Goal: Ask a question

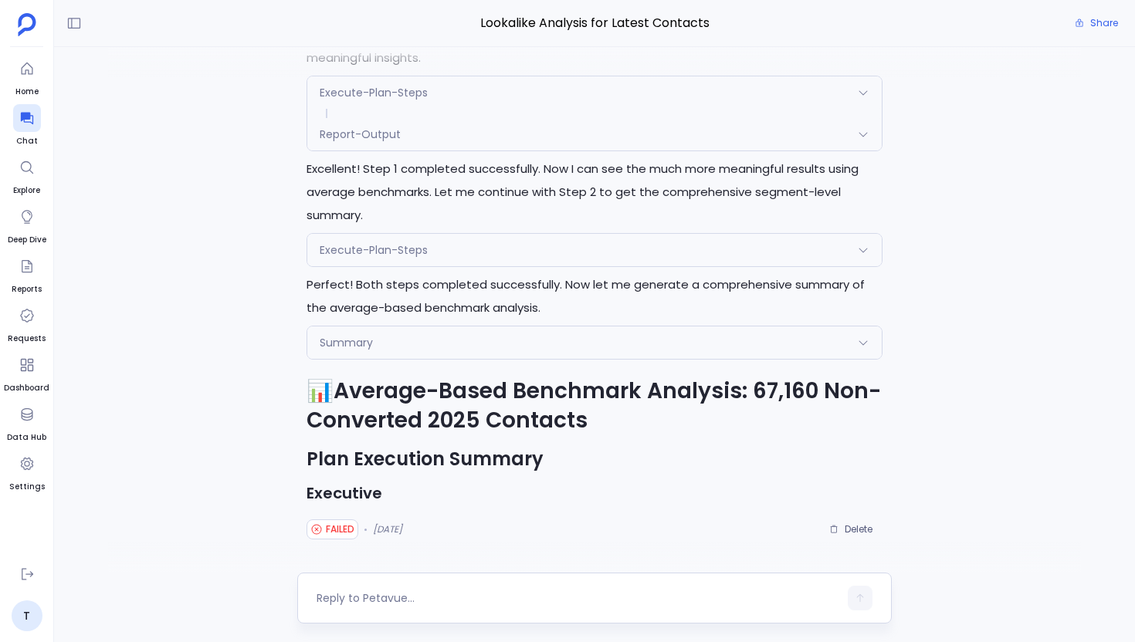
click at [383, 591] on textarea at bounding box center [578, 598] width 522 height 15
type textarea "Create the Complete Marketing Touches Benchmark Dashboard with Actual Data dash…"
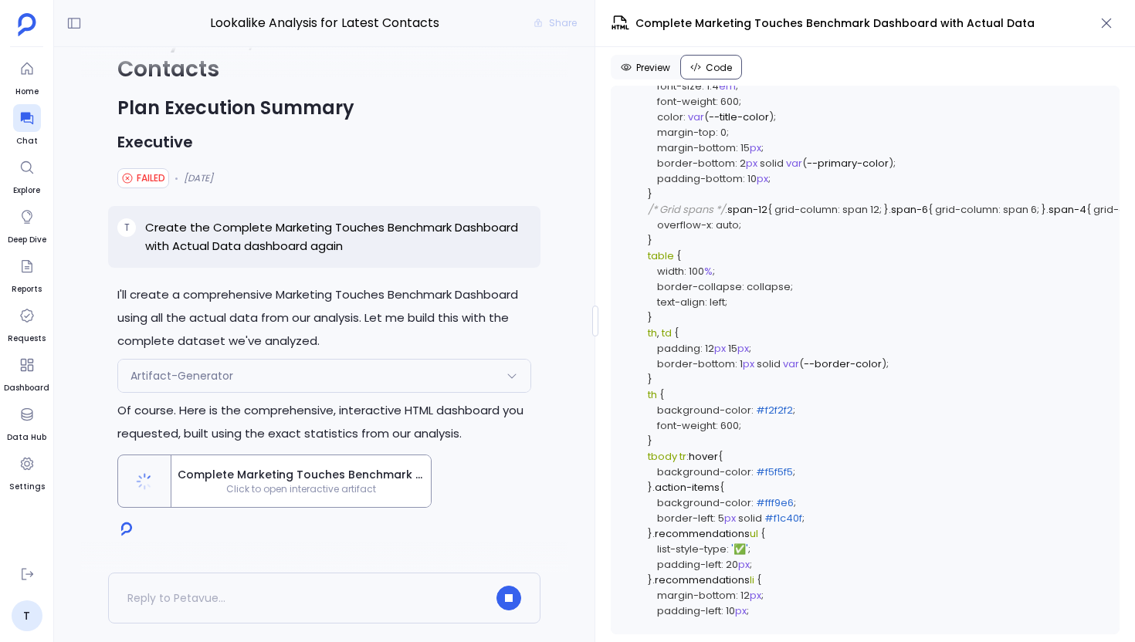
click at [503, 432] on p "Of course. Here is the comprehensive, interactive HTML dashboard you requested,…" at bounding box center [324, 422] width 414 height 46
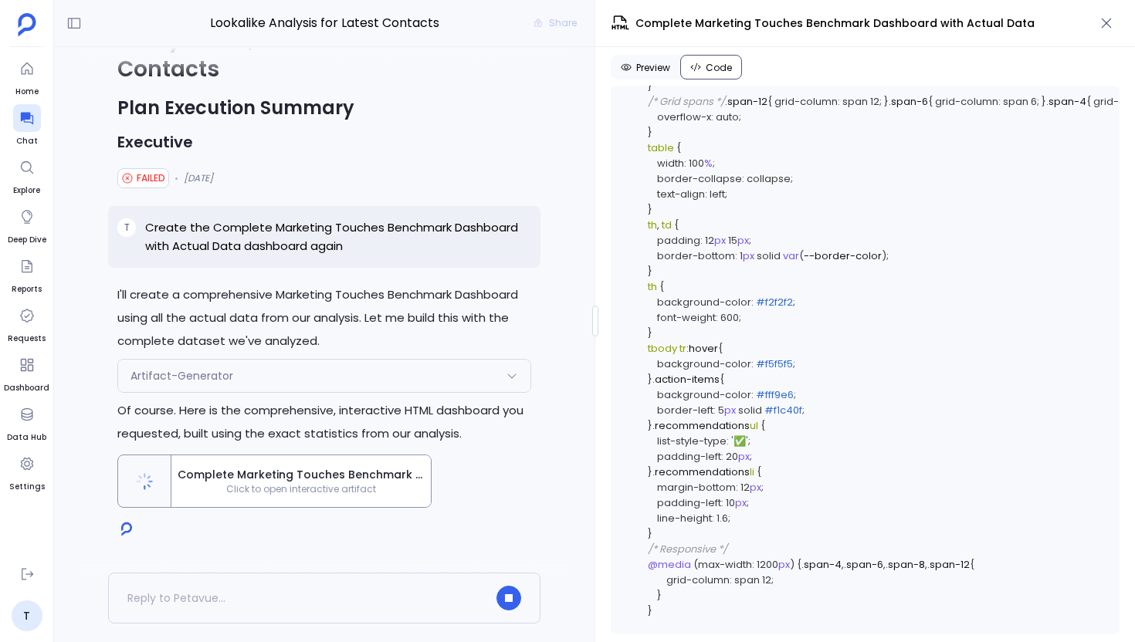
click at [506, 440] on p "Of course. Here is the comprehensive, interactive HTML dashboard you requested,…" at bounding box center [324, 422] width 414 height 46
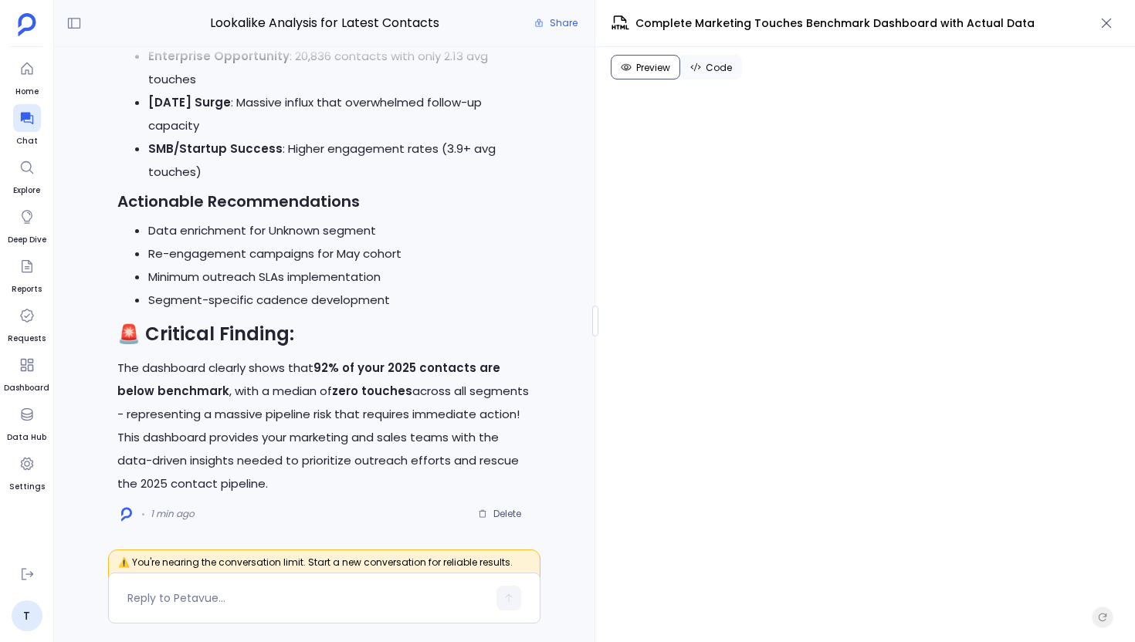
click at [716, 63] on span "Code" at bounding box center [719, 68] width 26 height 12
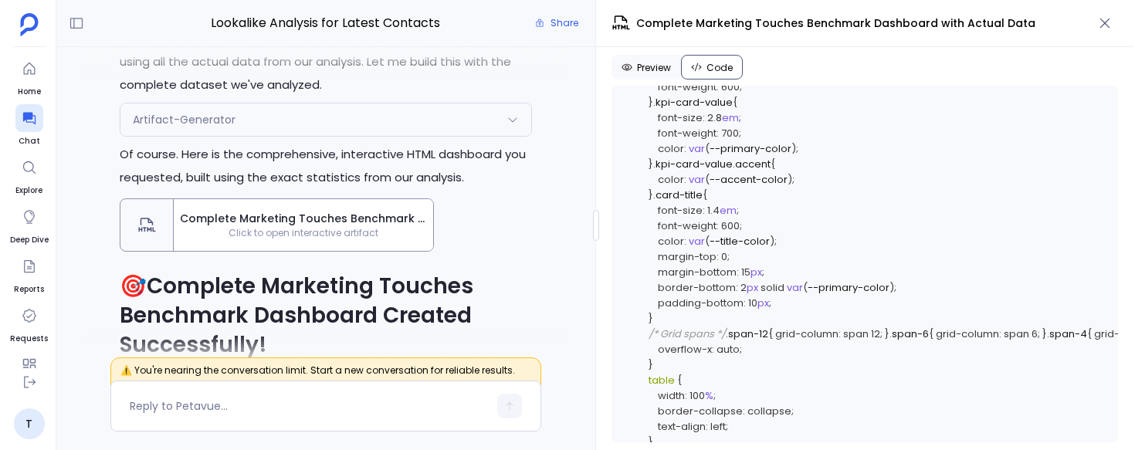
scroll to position [-1411, 0]
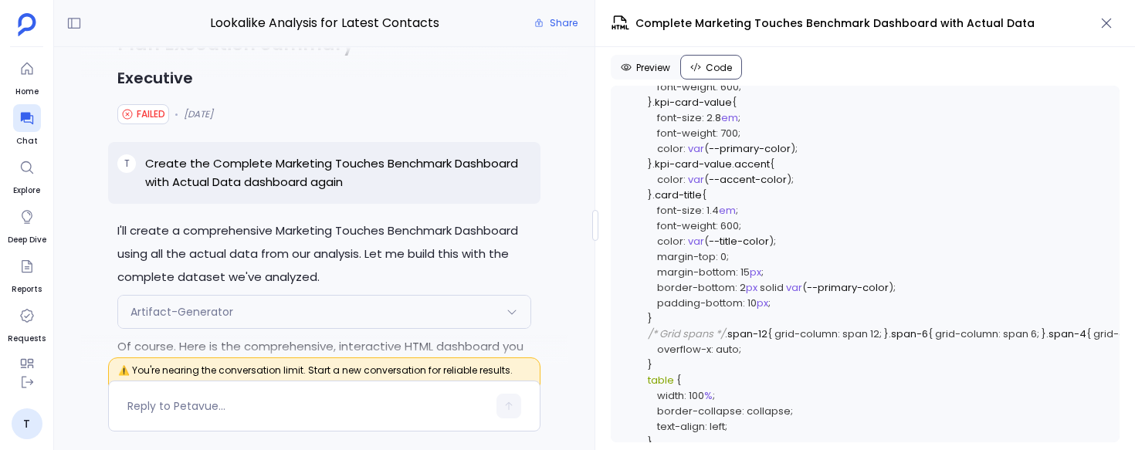
click at [661, 71] on span "Preview" at bounding box center [653, 68] width 34 height 12
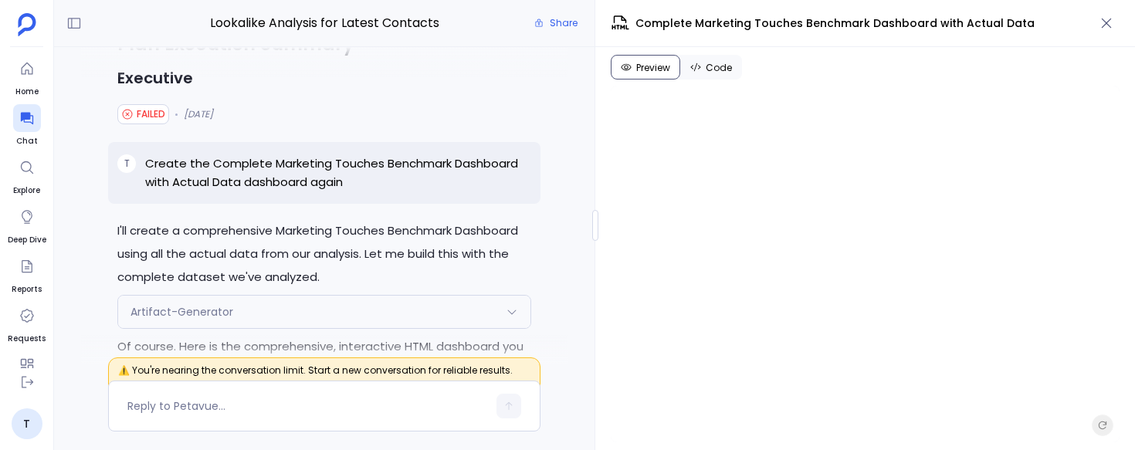
click at [704, 59] on button "Code" at bounding box center [711, 67] width 62 height 25
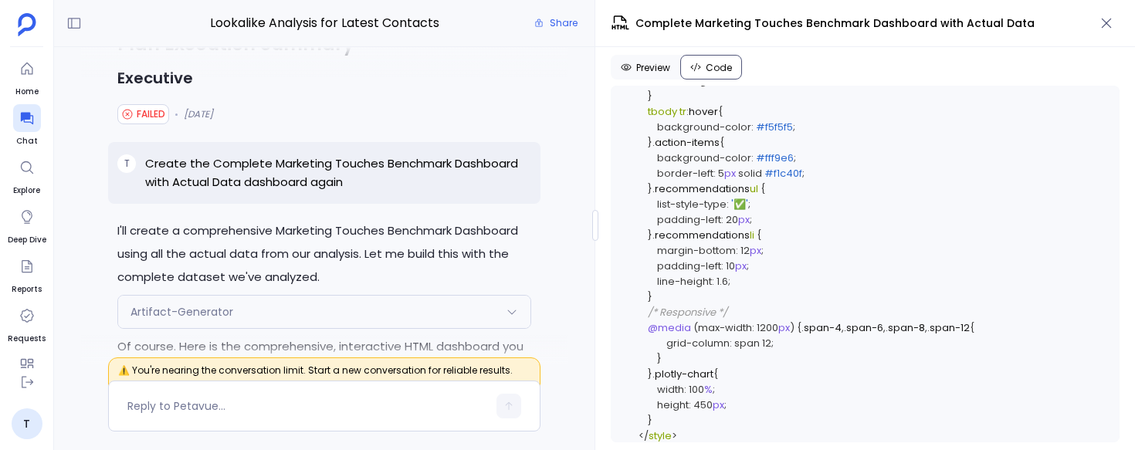
scroll to position [0, 0]
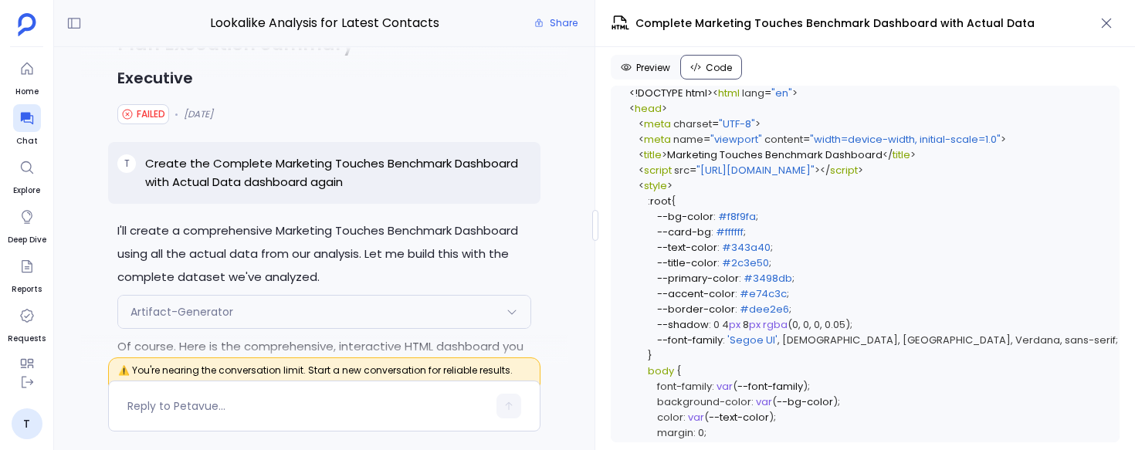
click at [1105, 22] on icon "button" at bounding box center [1107, 24] width 10 height 10
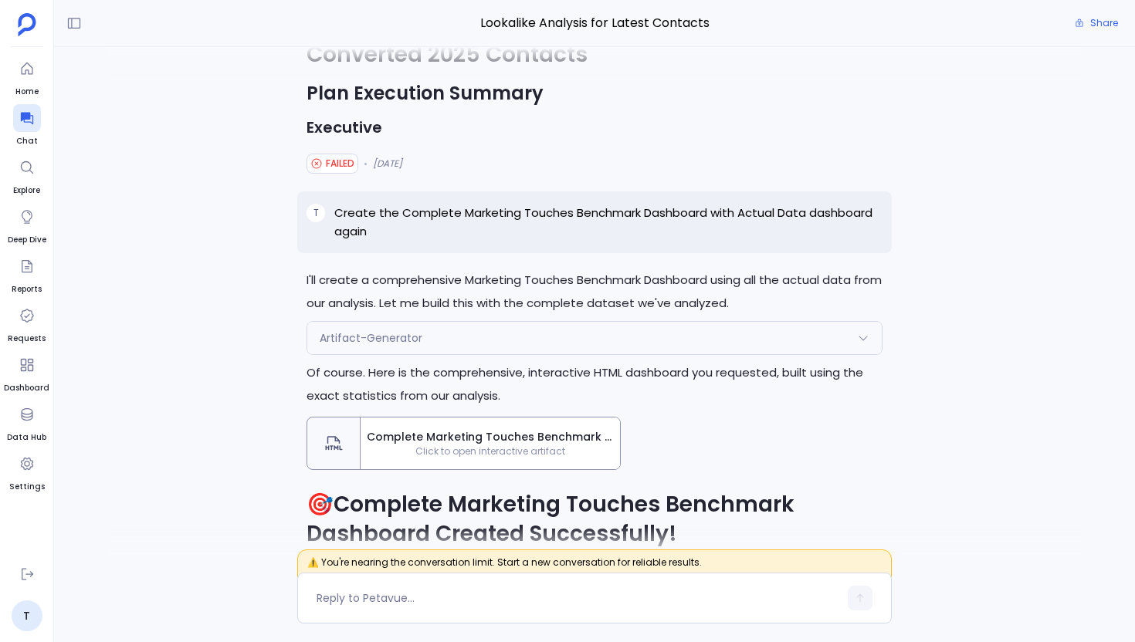
scroll to position [-920, 0]
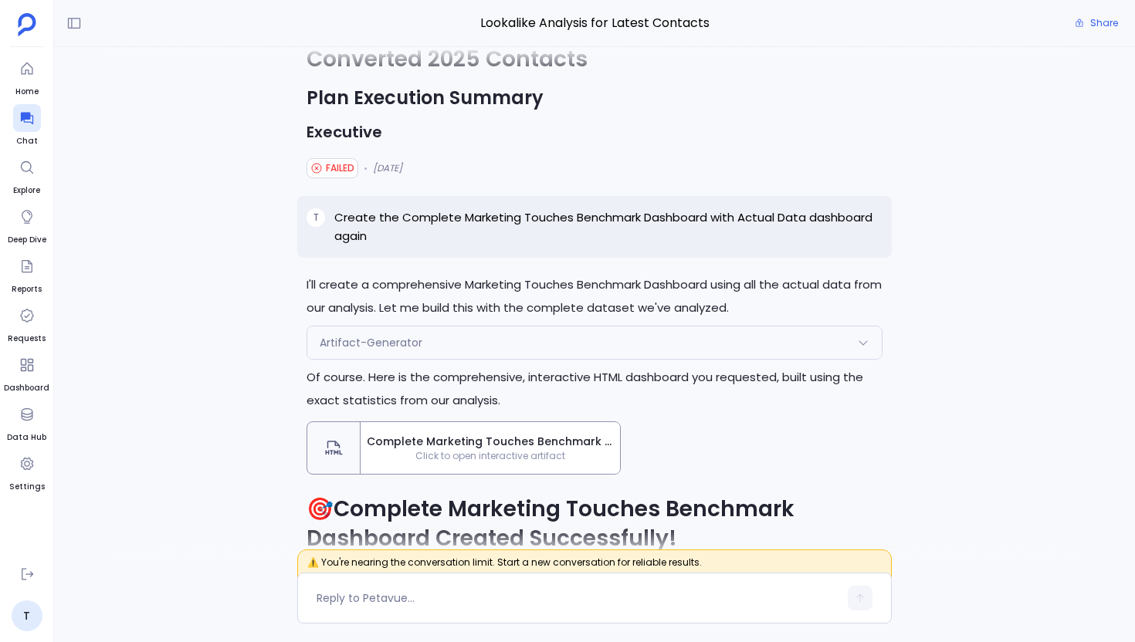
click at [501, 446] on span "Complete Marketing Touches Benchmark Dashboard with Actual Data" at bounding box center [490, 442] width 247 height 16
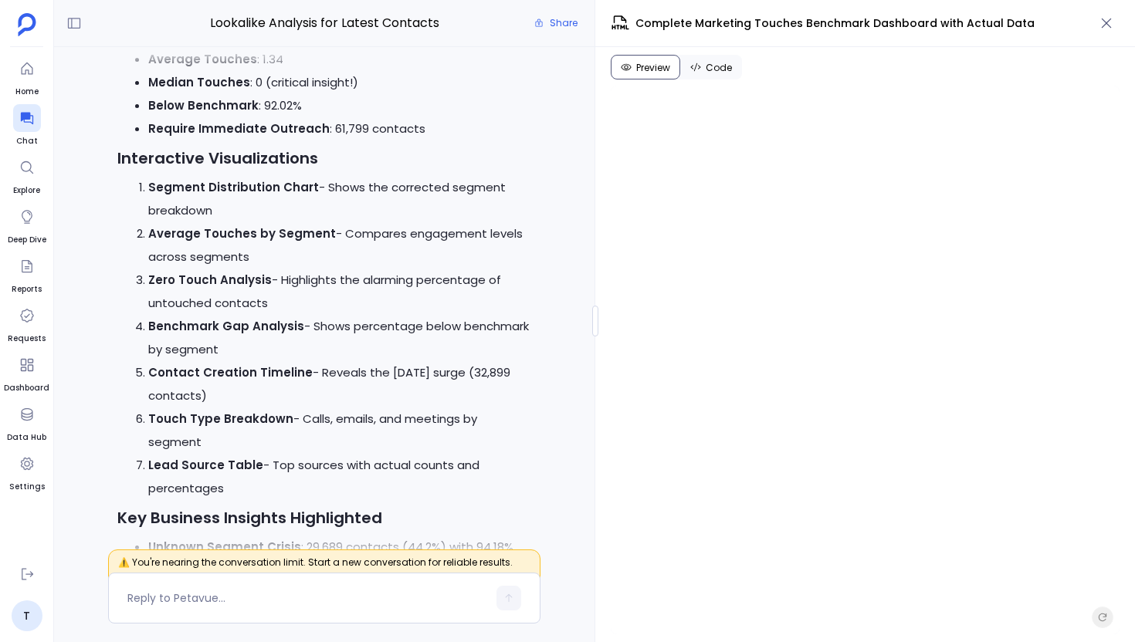
scroll to position [0, 0]
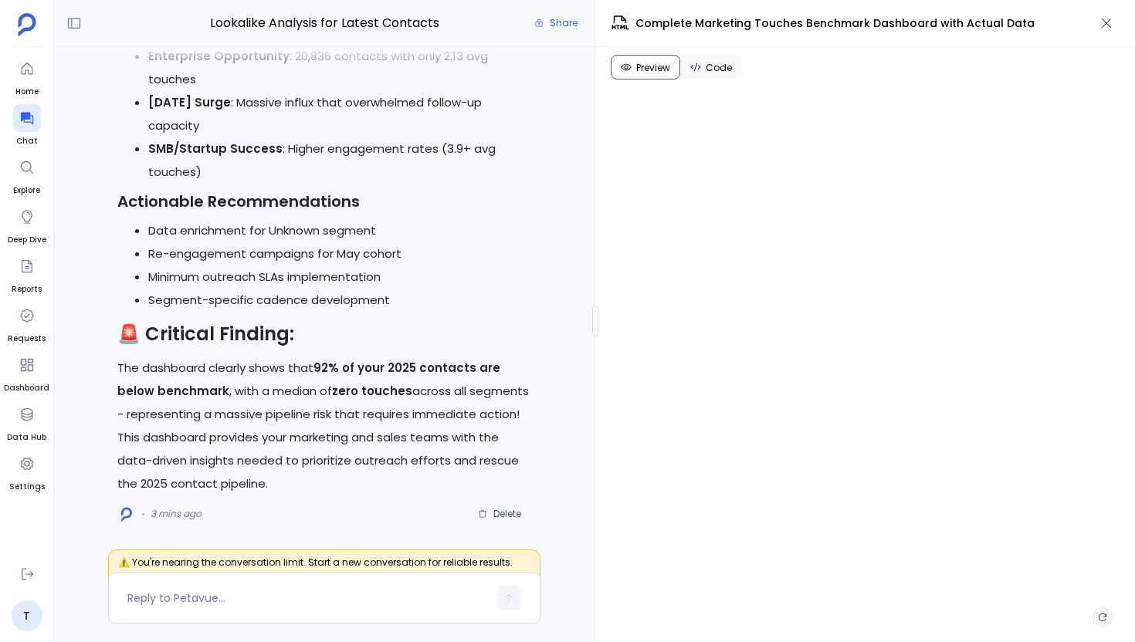
click at [1101, 617] on icon "Refresh preview" at bounding box center [1102, 617] width 12 height 12
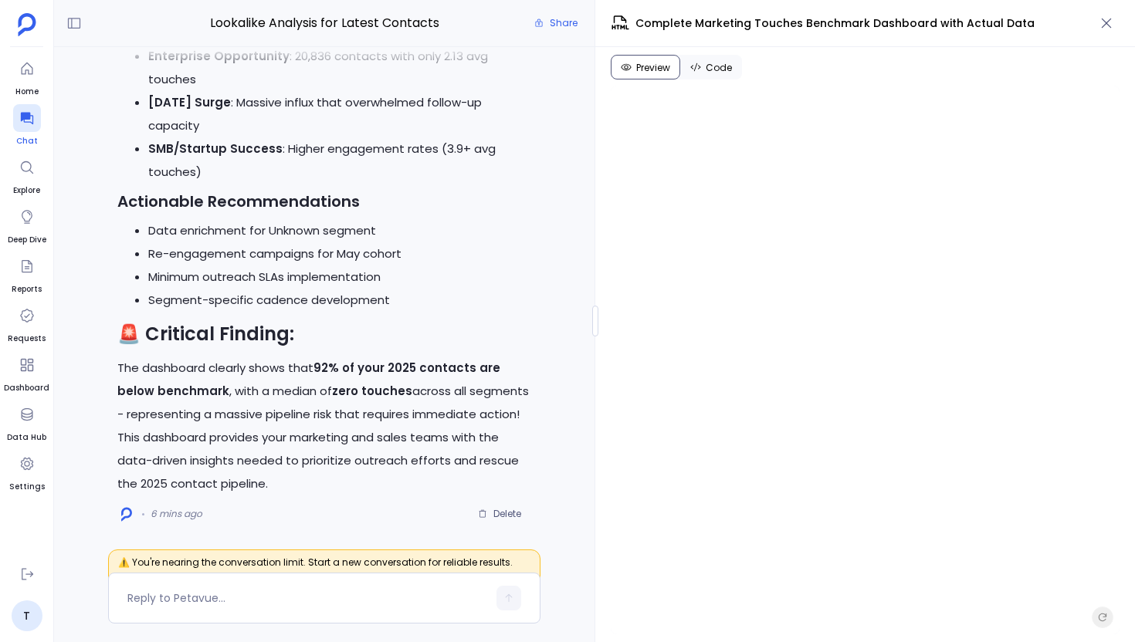
click at [22, 120] on icon at bounding box center [26, 117] width 15 height 15
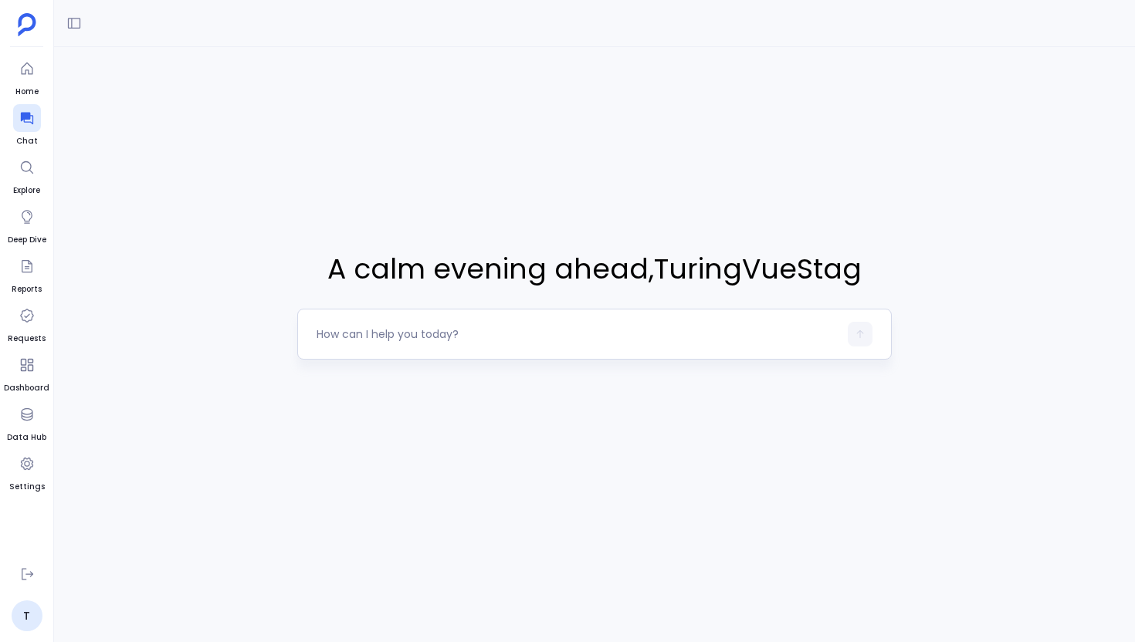
click at [459, 327] on textarea at bounding box center [578, 334] width 522 height 15
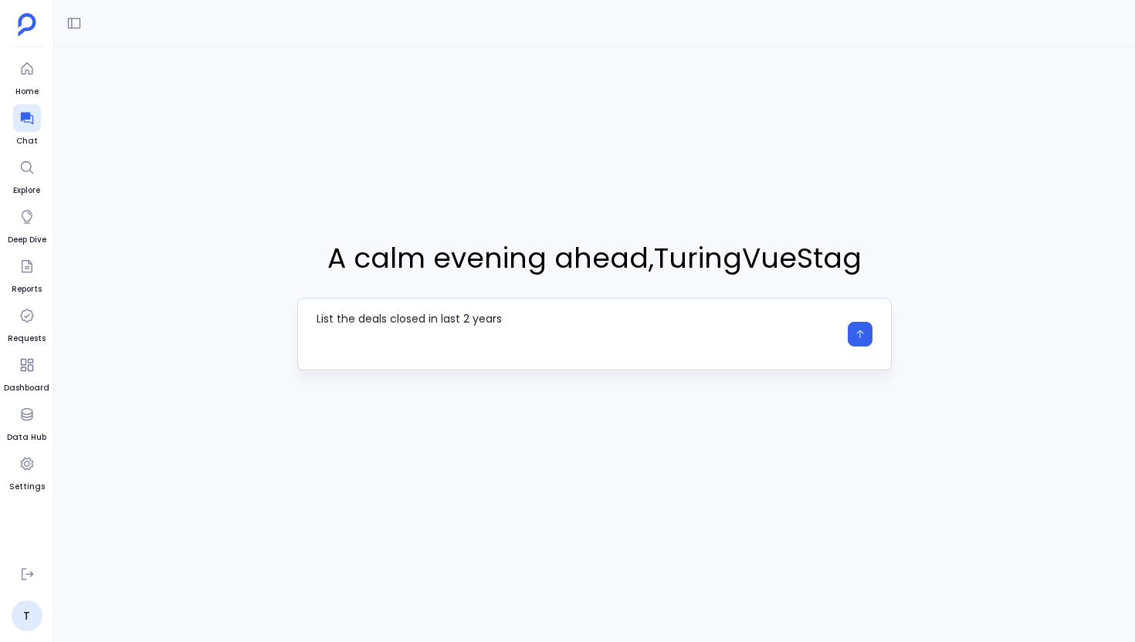
type textarea "List the deals closed in last 2 years"
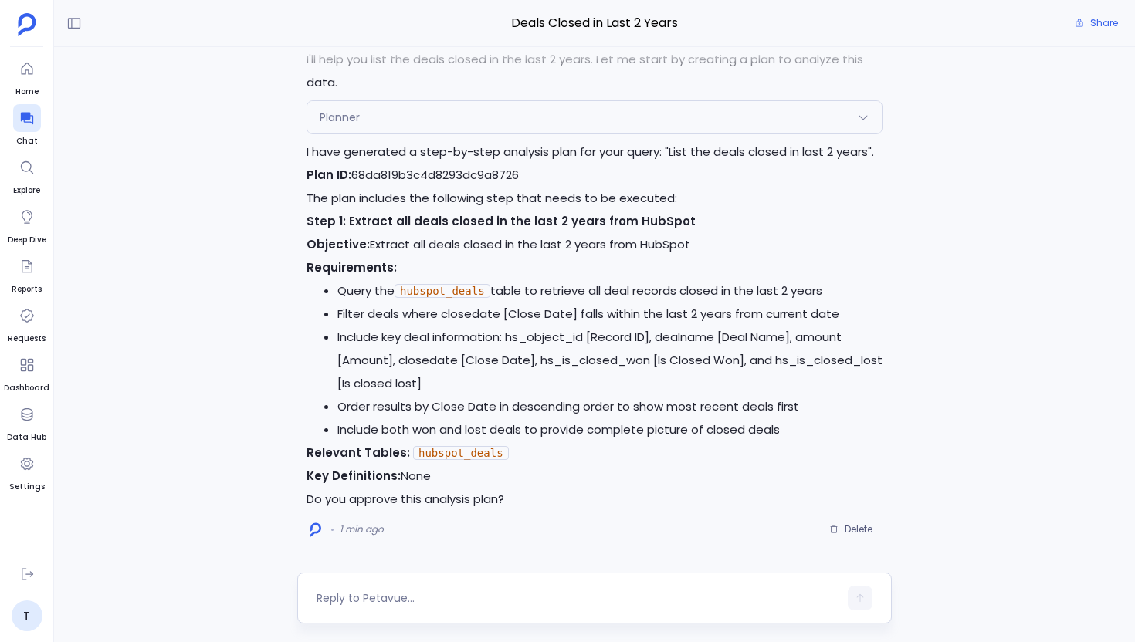
click at [353, 588] on div at bounding box center [578, 598] width 522 height 25
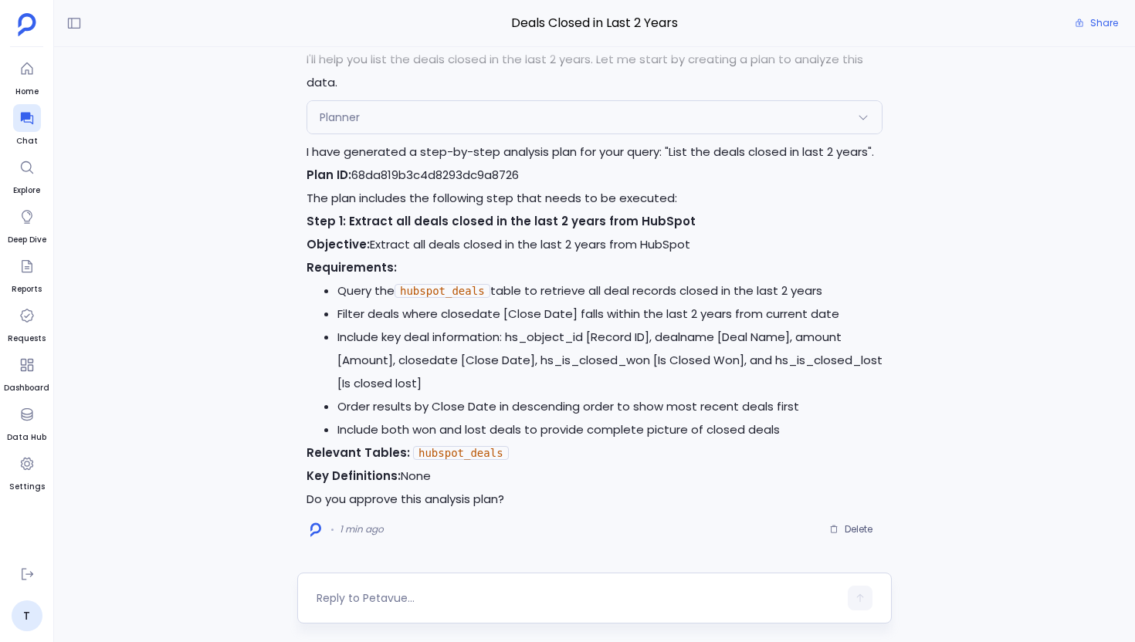
click at [349, 602] on textarea at bounding box center [578, 598] width 522 height 15
type textarea "Yes, approved"
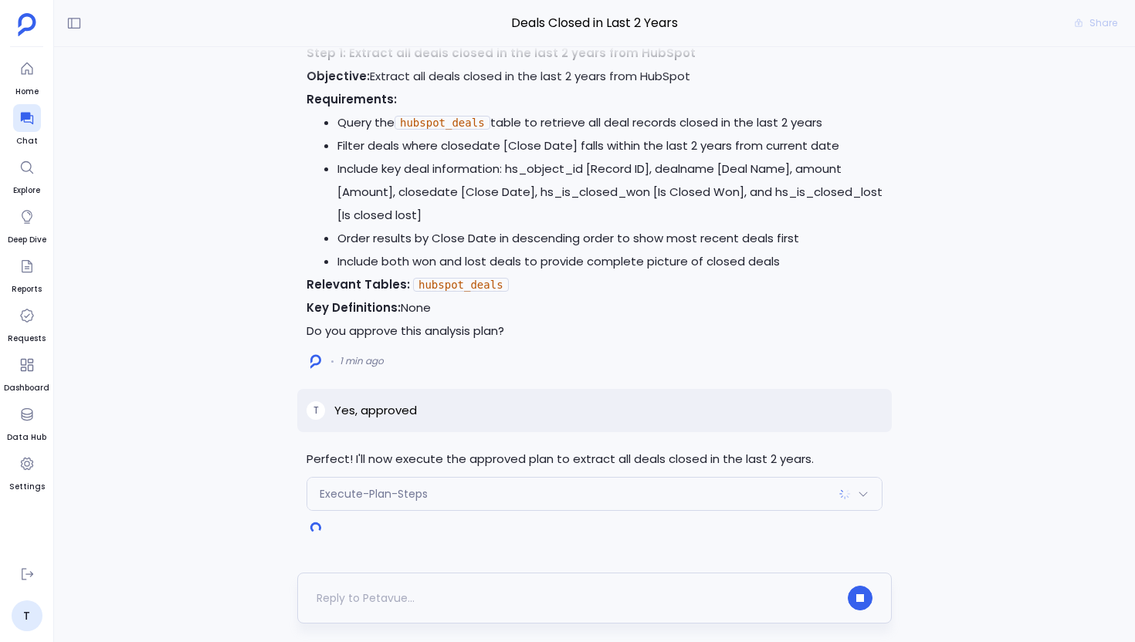
click at [367, 584] on div at bounding box center [594, 598] width 595 height 51
click at [341, 592] on div at bounding box center [578, 598] width 522 height 25
click at [361, 595] on div at bounding box center [578, 598] width 522 height 25
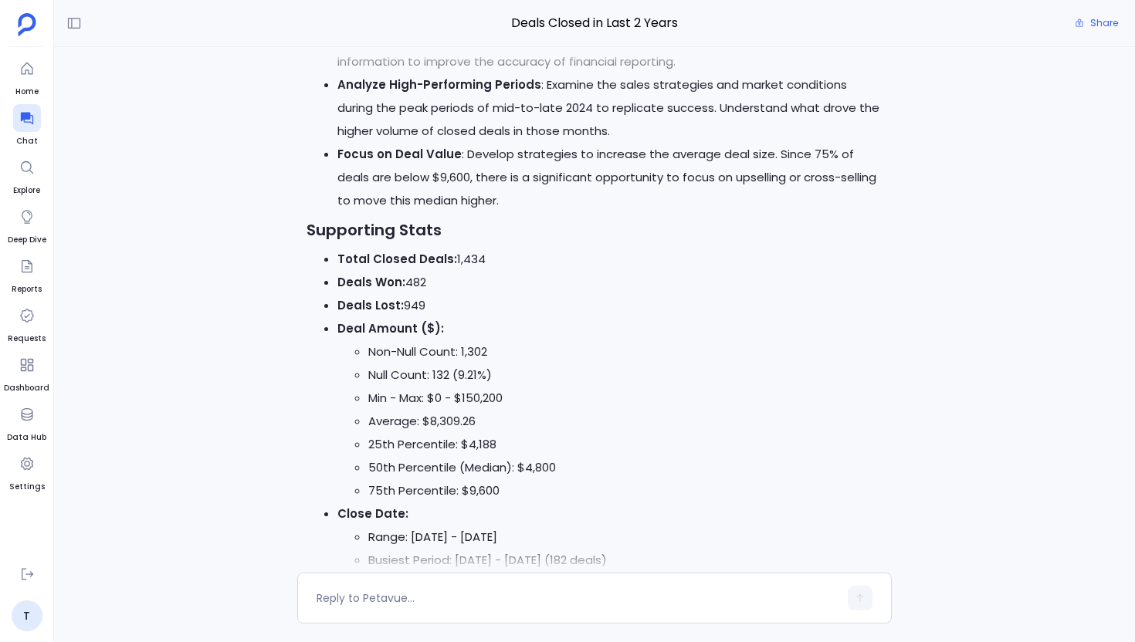
scroll to position [-279, 0]
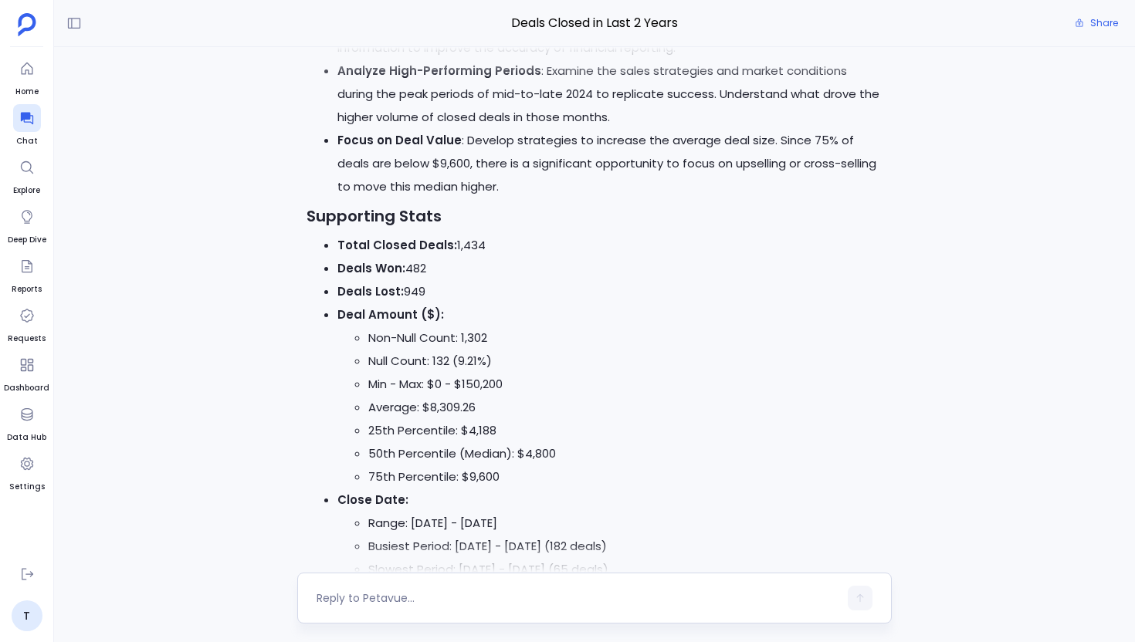
click at [444, 613] on div at bounding box center [594, 598] width 595 height 51
click at [411, 595] on textarea at bounding box center [578, 598] width 522 height 15
type textarea "Can I download this as a report?"
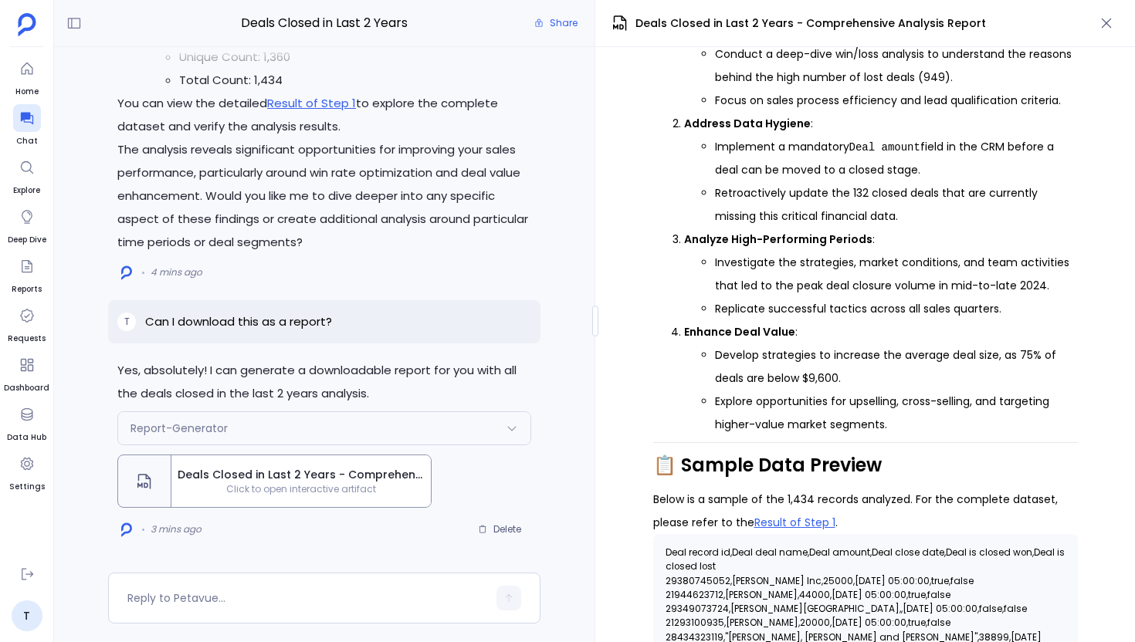
scroll to position [2641, 0]
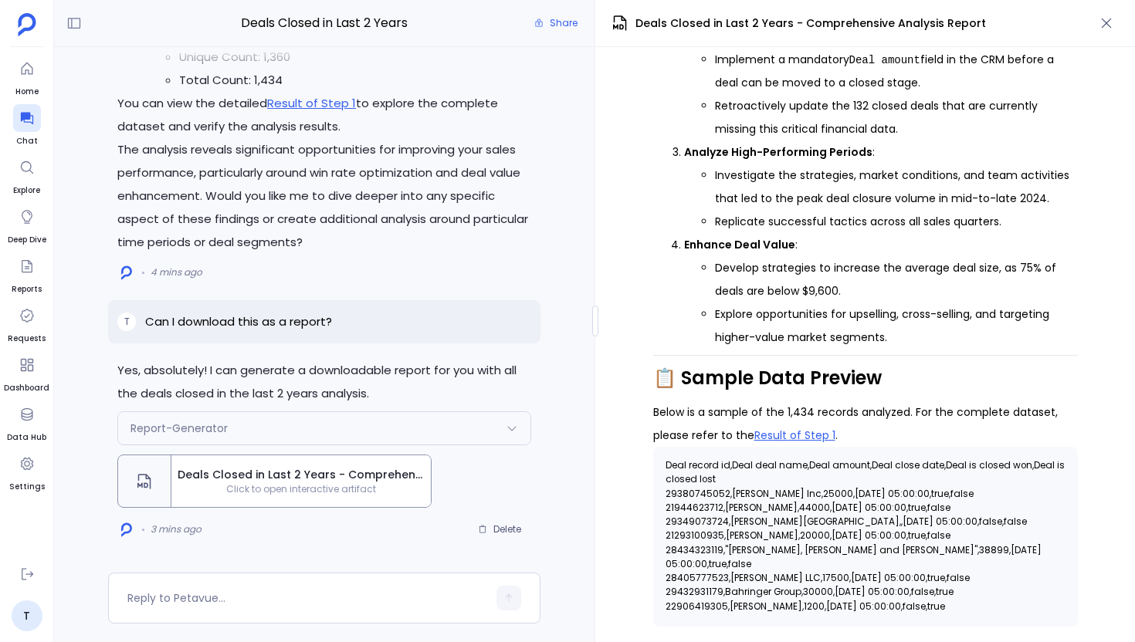
click at [265, 332] on div "T Can I download this as a report?" at bounding box center [324, 321] width 432 height 43
click at [299, 321] on p "Can I download this as a report?" at bounding box center [238, 322] width 187 height 19
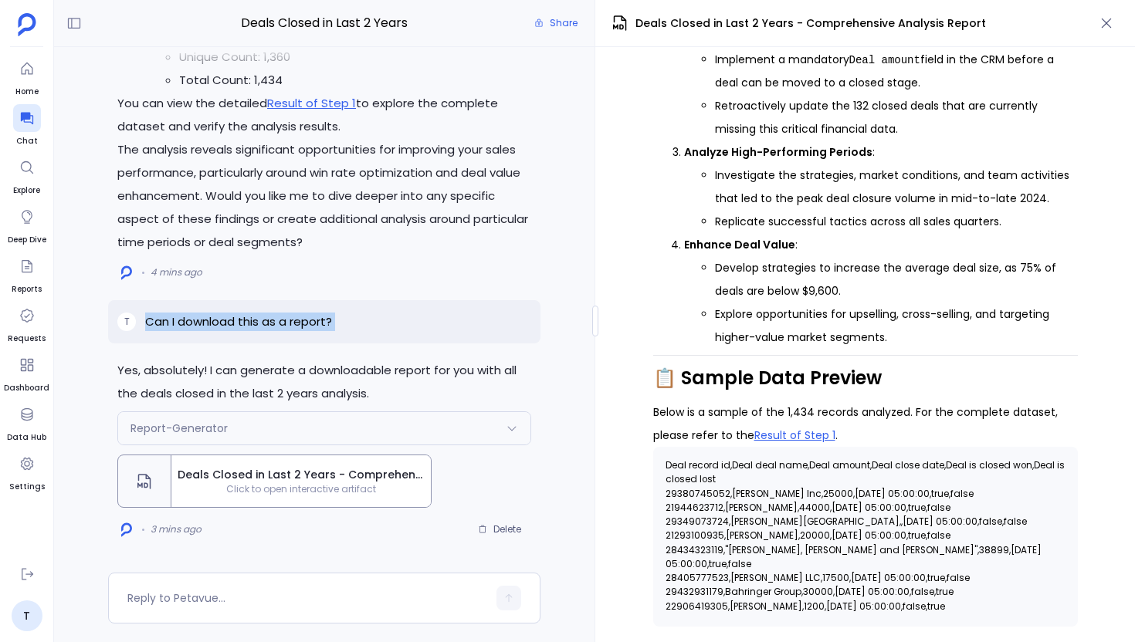
copy p "Can I download this as a report?"
click at [508, 523] on span "Delete" at bounding box center [507, 529] width 28 height 12
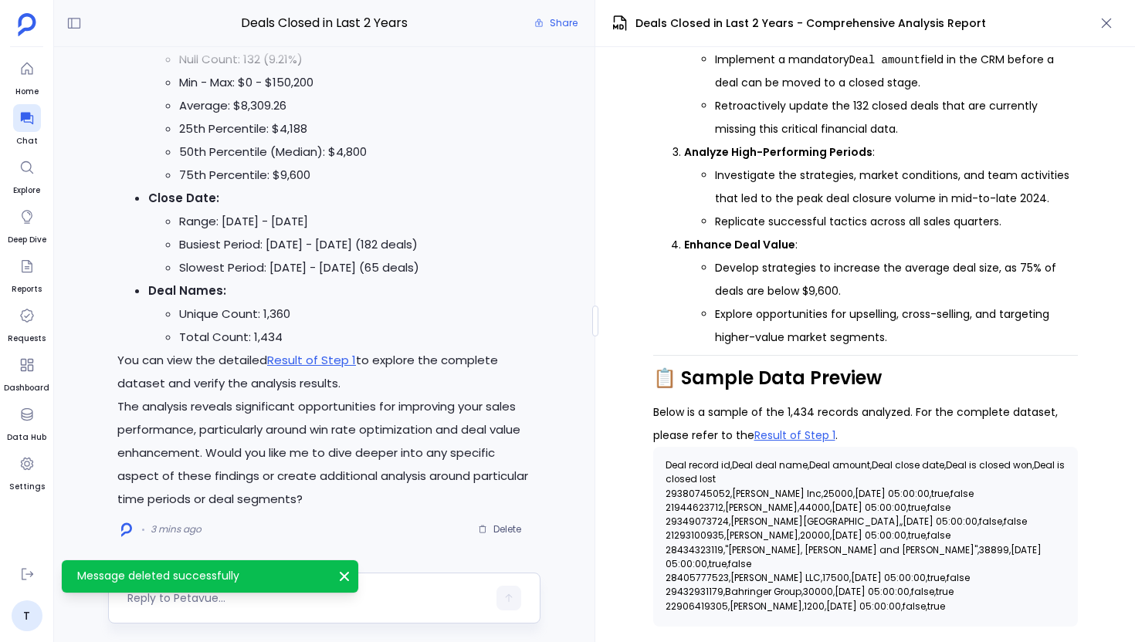
click at [277, 600] on textarea at bounding box center [307, 598] width 360 height 15
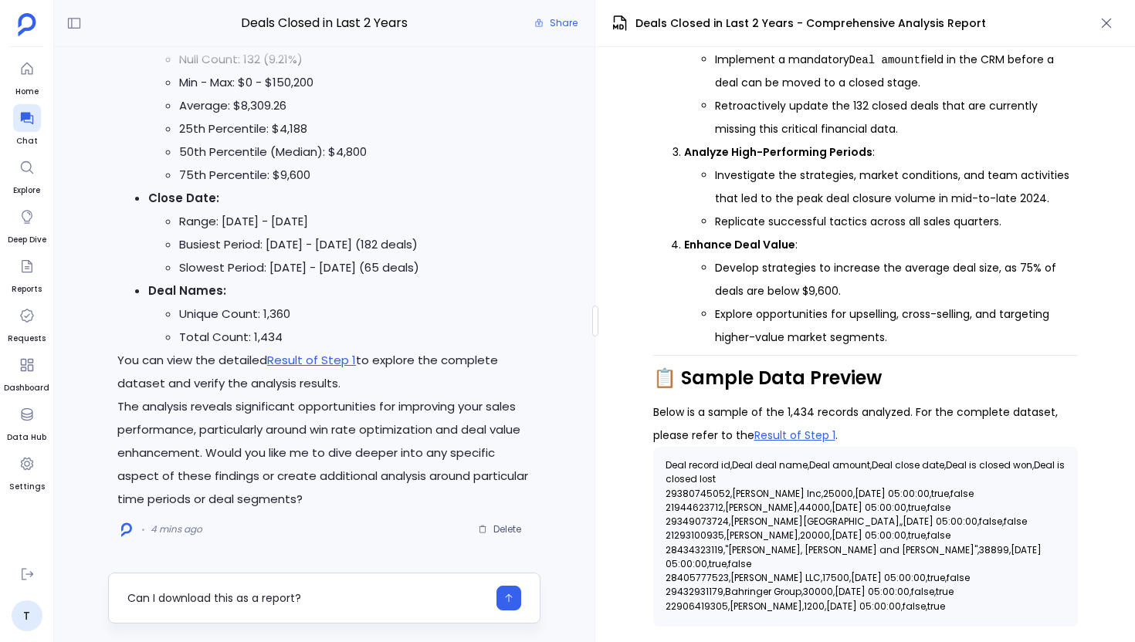
drag, startPoint x: 151, startPoint y: 599, endPoint x: 354, endPoint y: 598, distance: 203.1
click at [370, 598] on textarea "Can I download this as a report?" at bounding box center [307, 598] width 360 height 15
drag, startPoint x: 324, startPoint y: 598, endPoint x: 151, endPoint y: 597, distance: 173.0
click at [151, 597] on textarea "Can I download this as a report?" at bounding box center [307, 598] width 360 height 15
type textarea "Can you create a dashboard for above analysis?'"
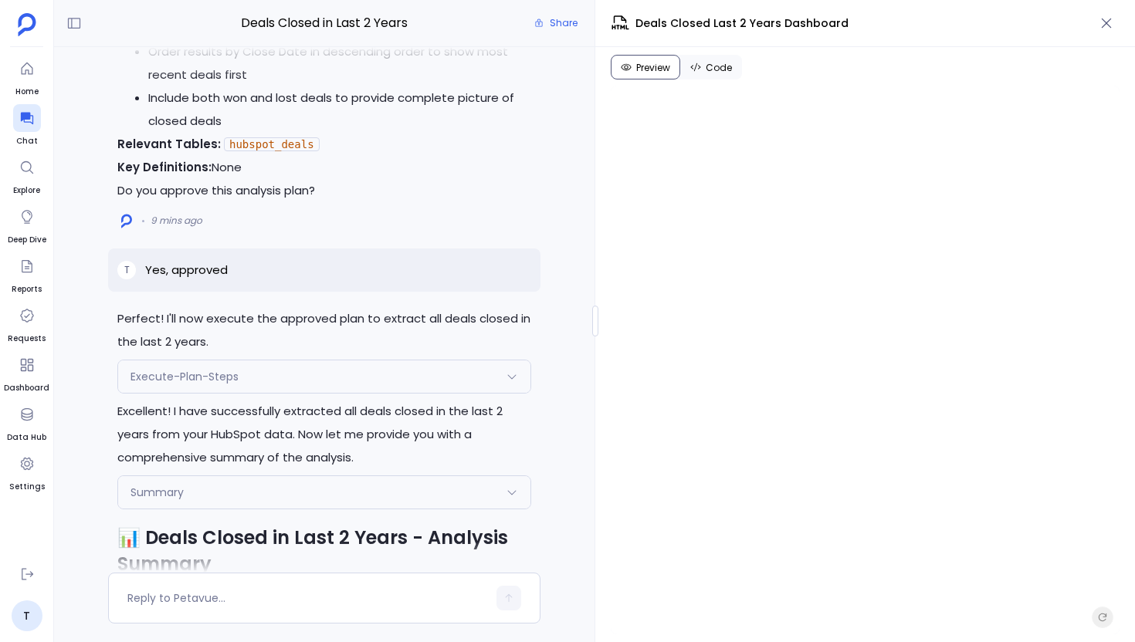
scroll to position [-3239, 0]
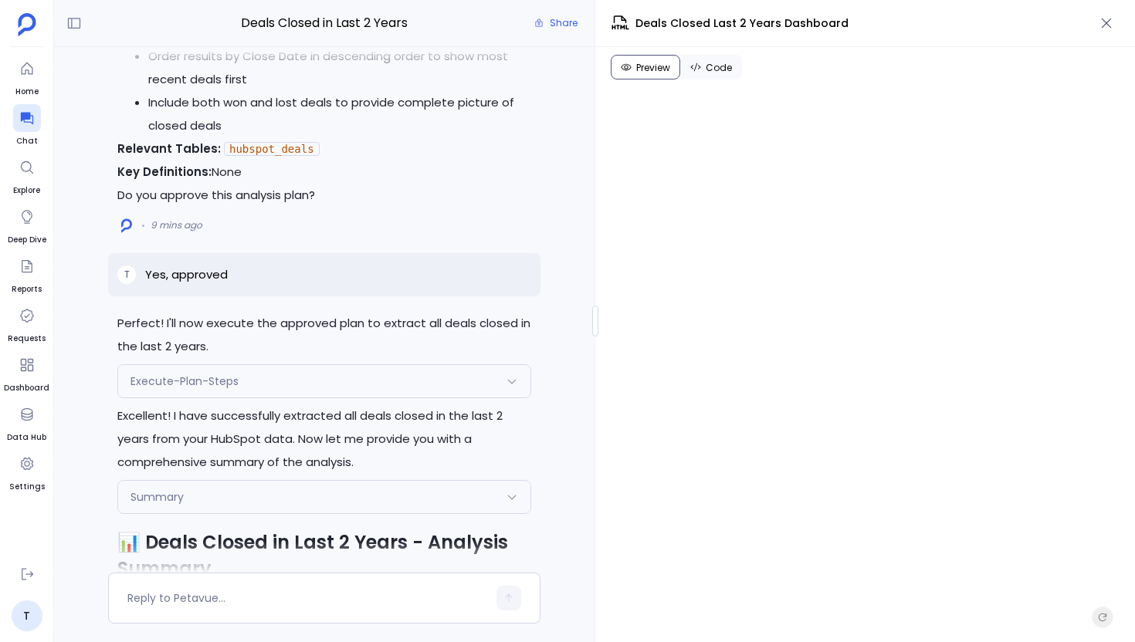
click at [272, 398] on div "Execute-Plan-Steps" at bounding box center [324, 381] width 412 height 32
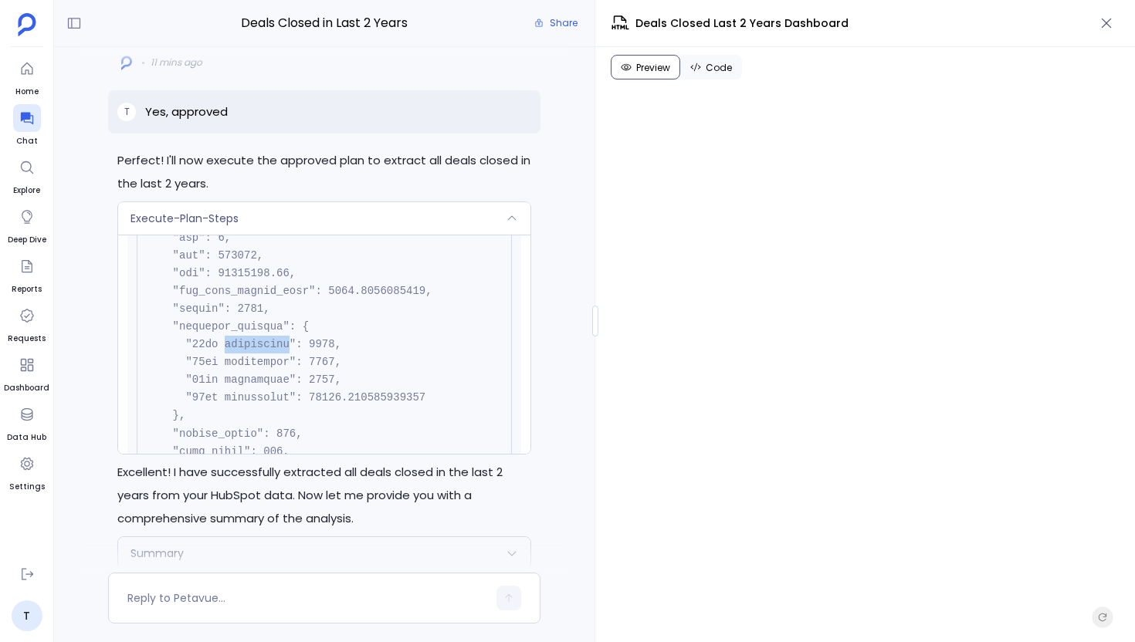
scroll to position [1179, 0]
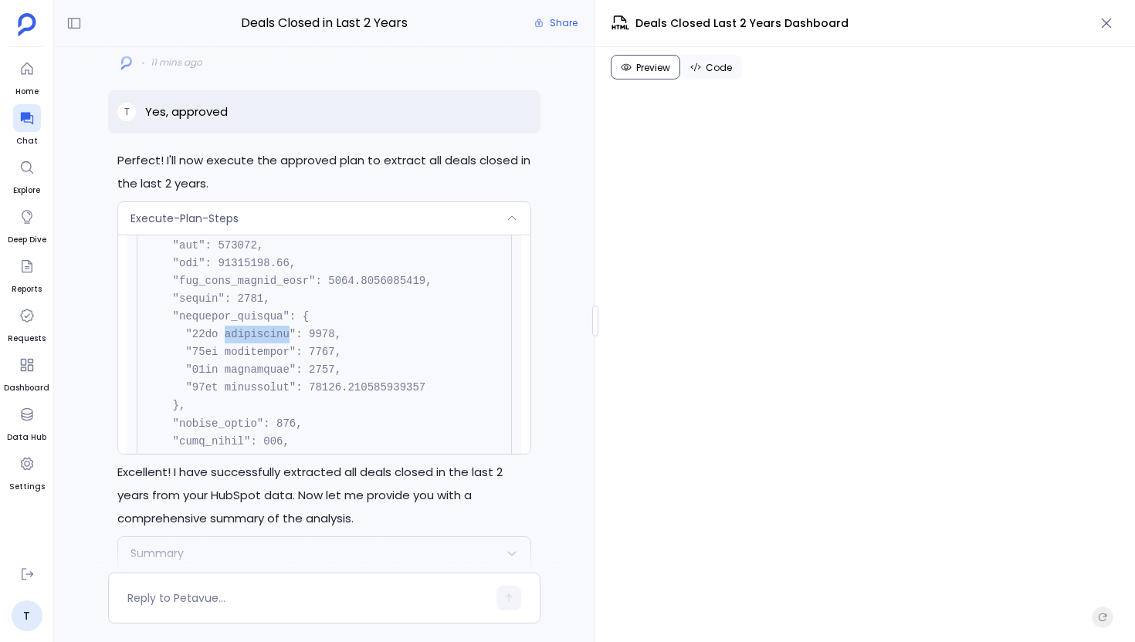
click at [428, 235] on div "Execute-Plan-Steps" at bounding box center [324, 218] width 412 height 32
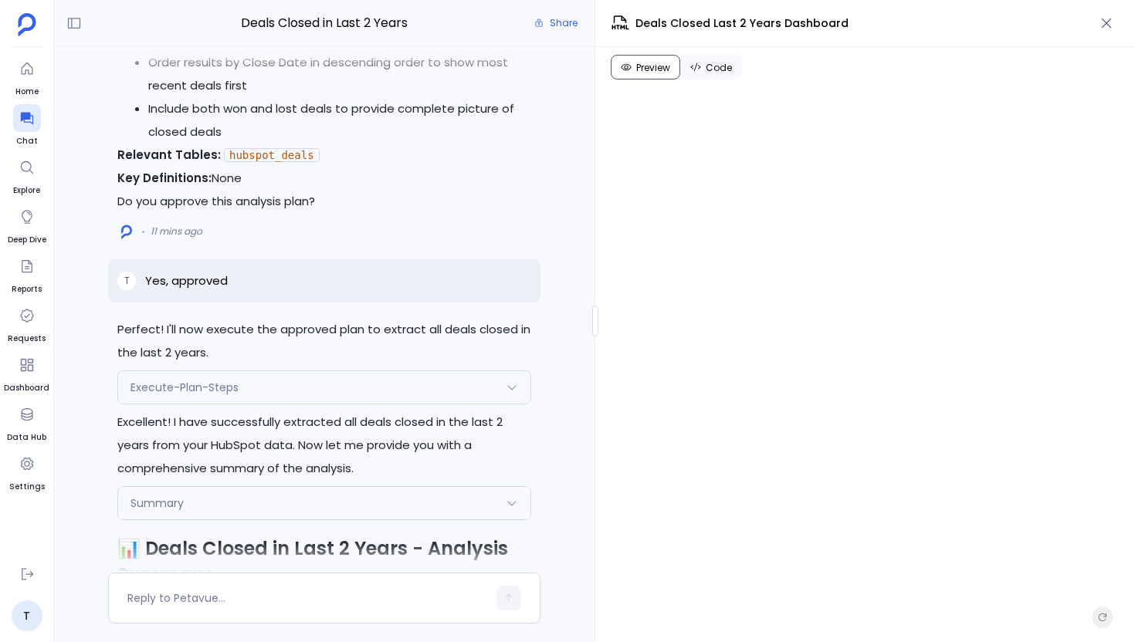
scroll to position [-3737, 0]
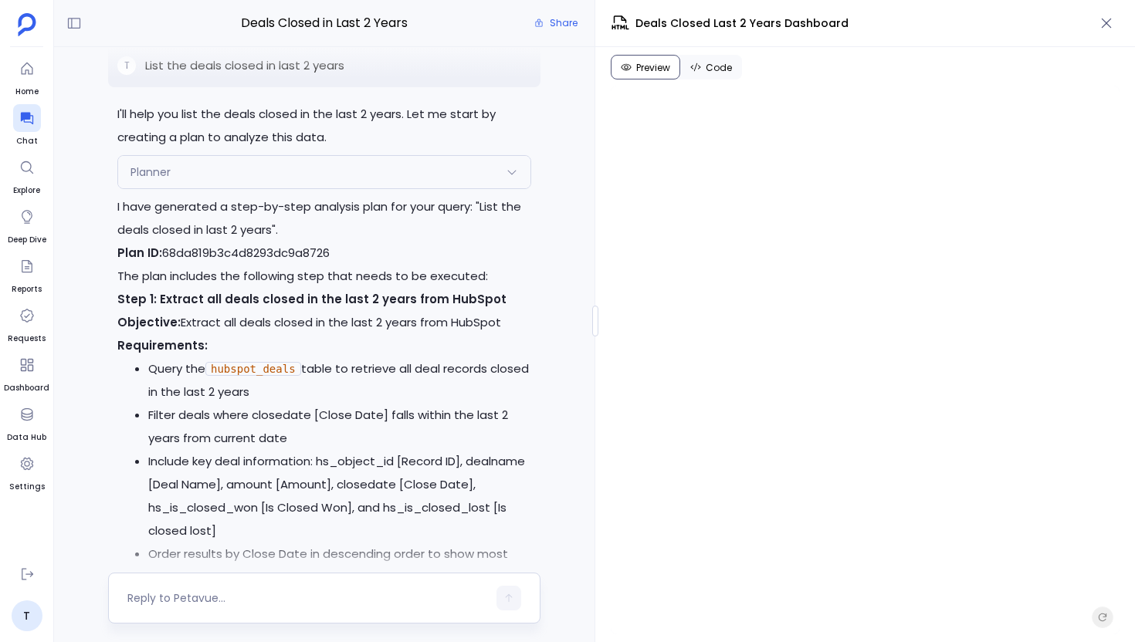
click at [221, 602] on textarea at bounding box center [307, 598] width 360 height 15
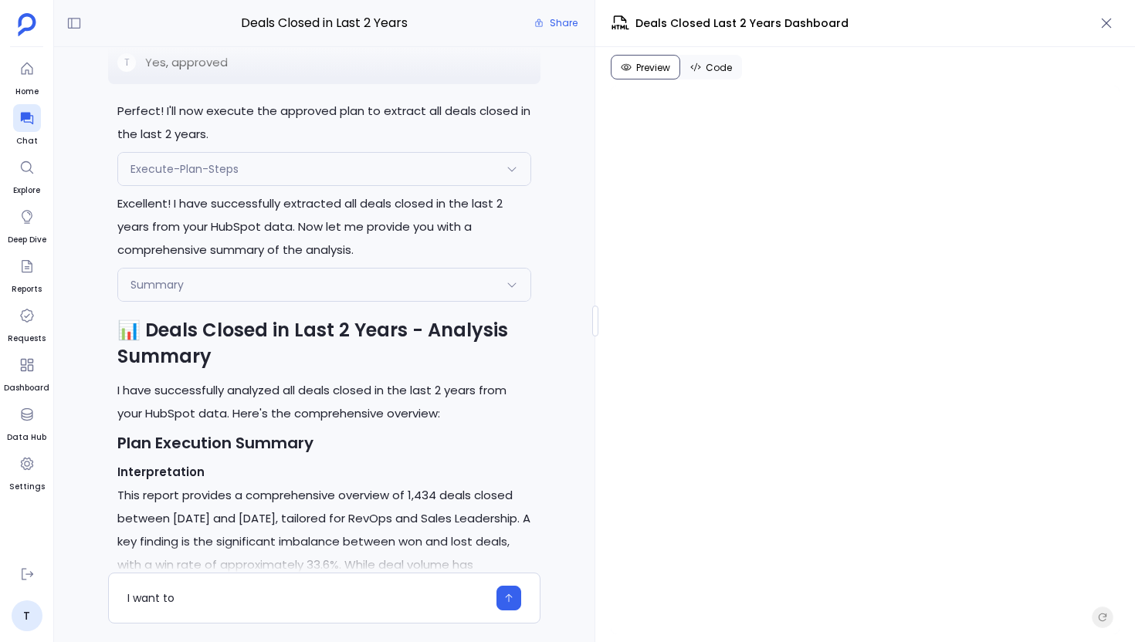
scroll to position [-3000, 0]
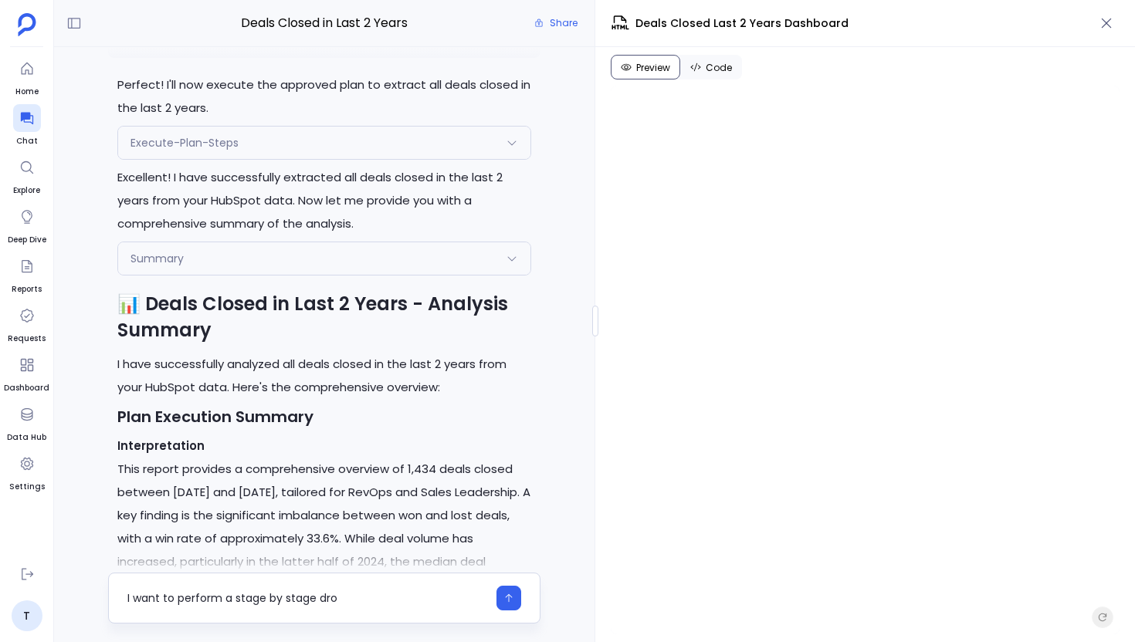
type textarea "I want to perform a stage by stage dr"
click at [232, 601] on textarea "I want to perform a stage by stage dr" at bounding box center [307, 598] width 360 height 15
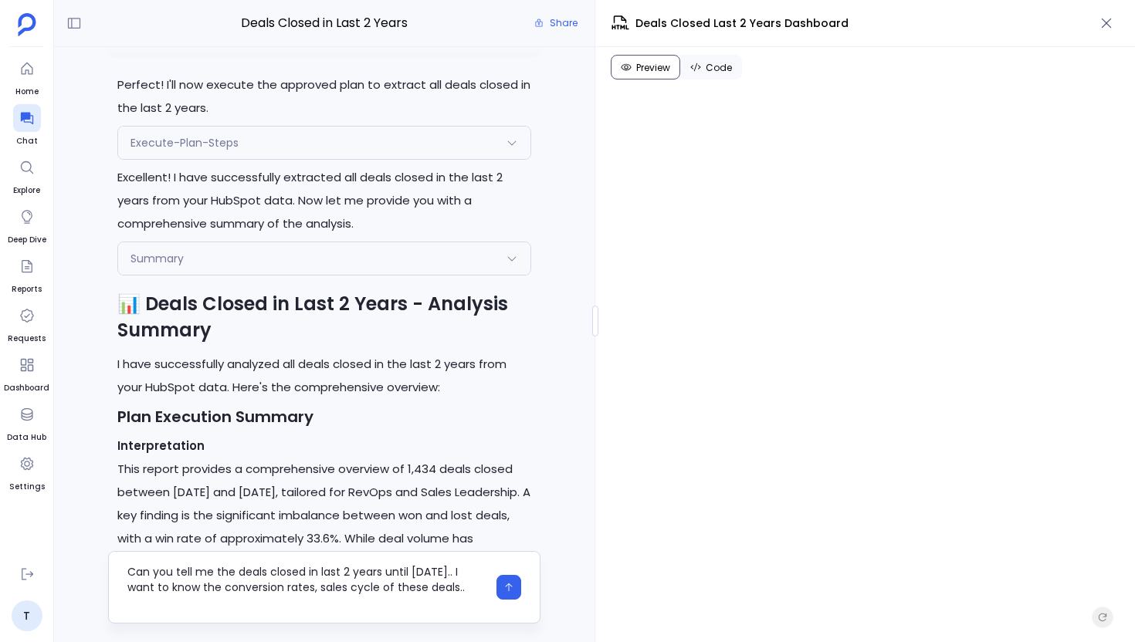
scroll to position [0, 0]
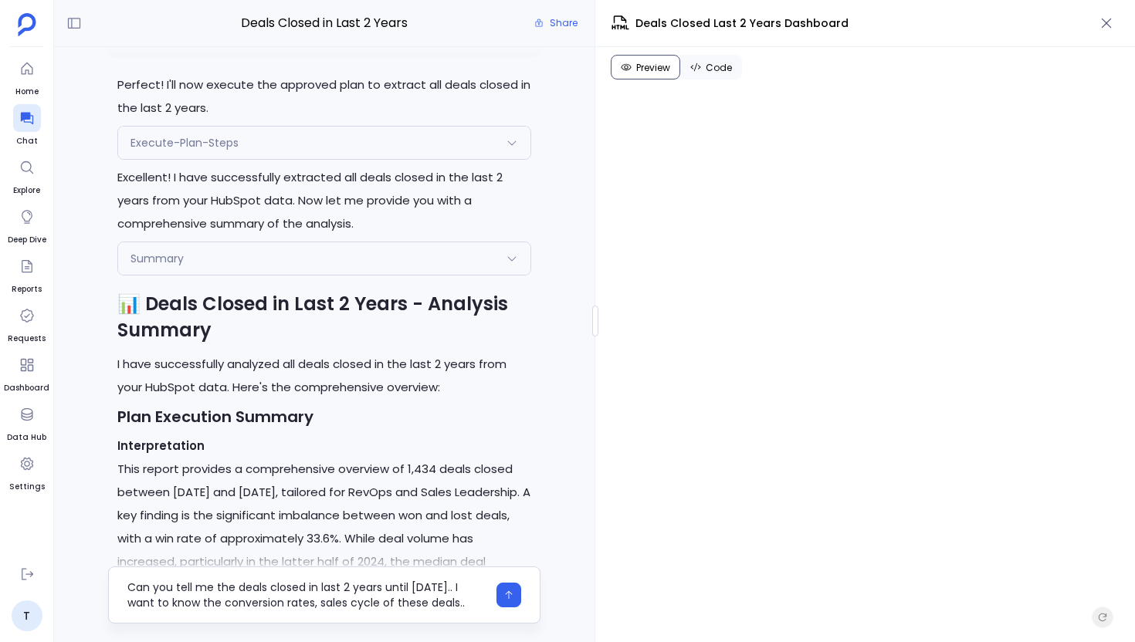
type textarea "Can you tell me the deals closed in last 2 years until today.. I want to know t…"
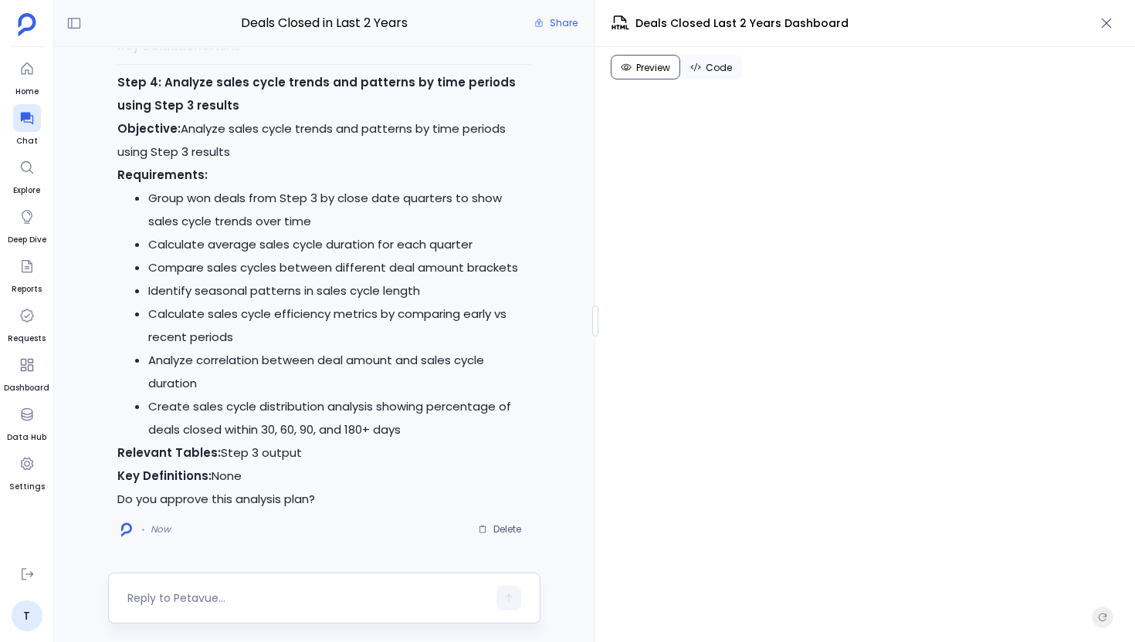
click at [221, 592] on textarea at bounding box center [307, 598] width 360 height 15
type textarea "Yes, go ahead"
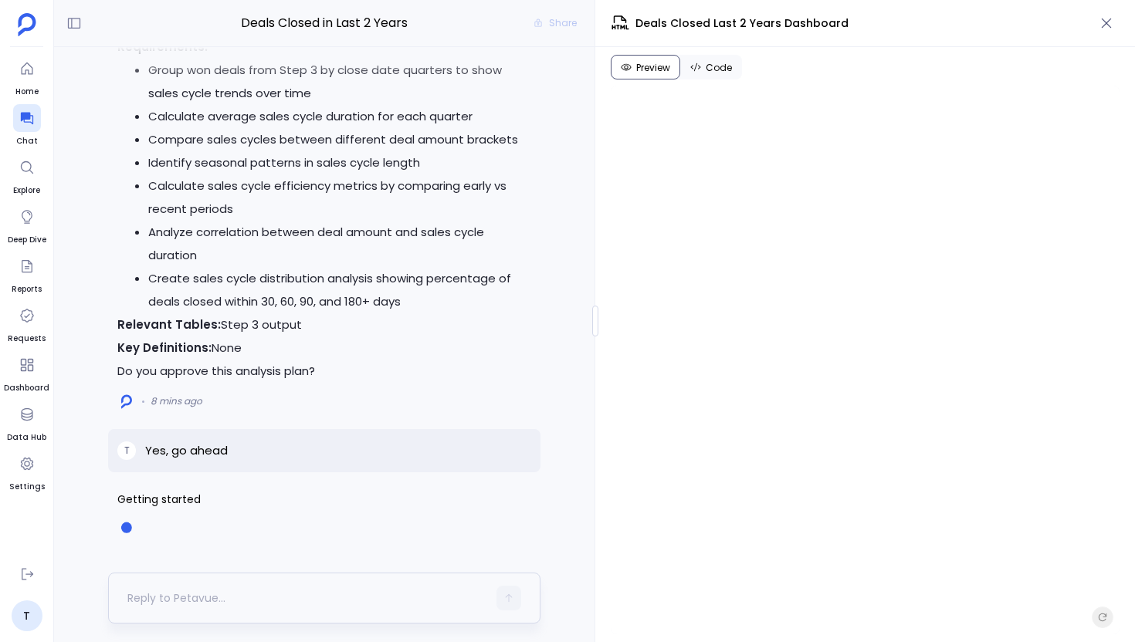
scroll to position [446, 0]
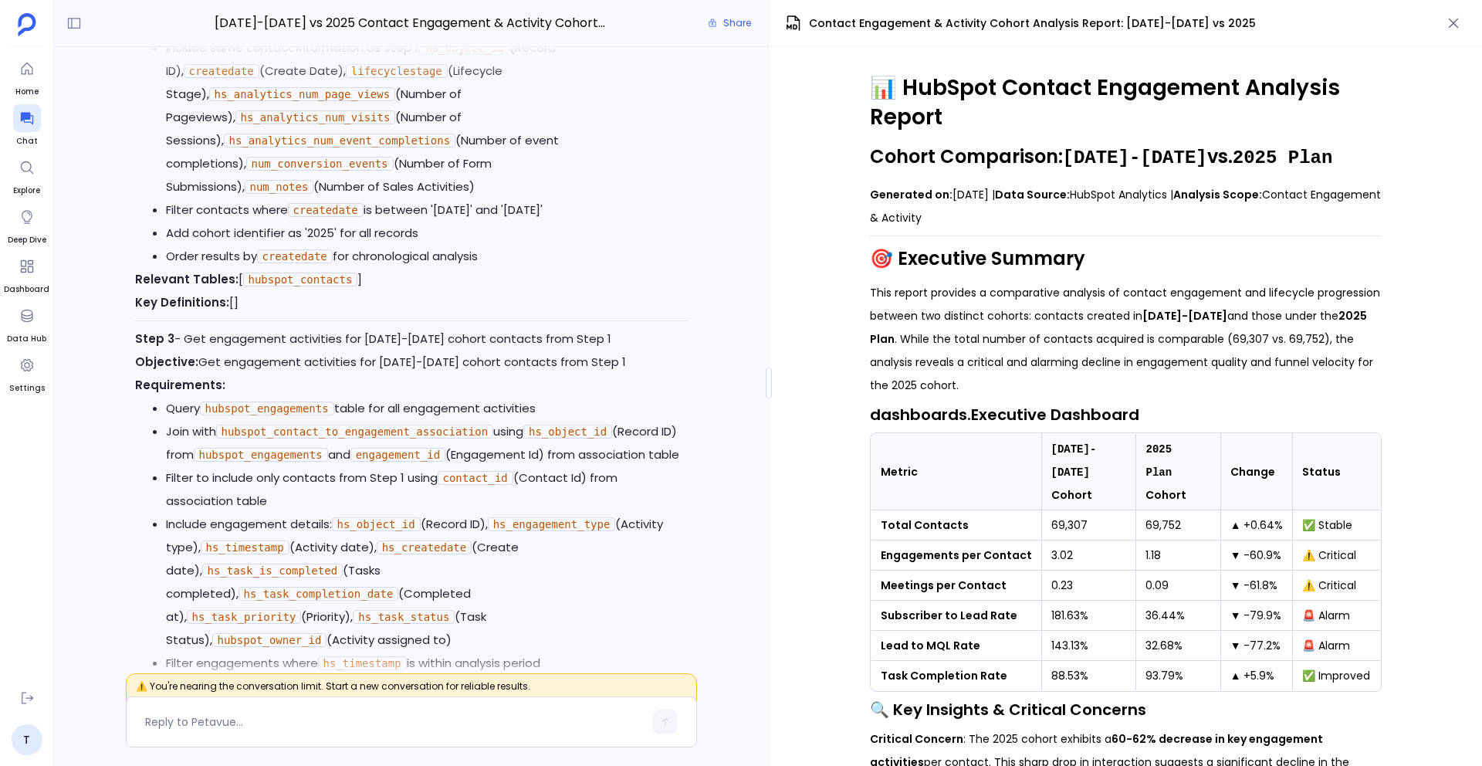
scroll to position [-7592, 0]
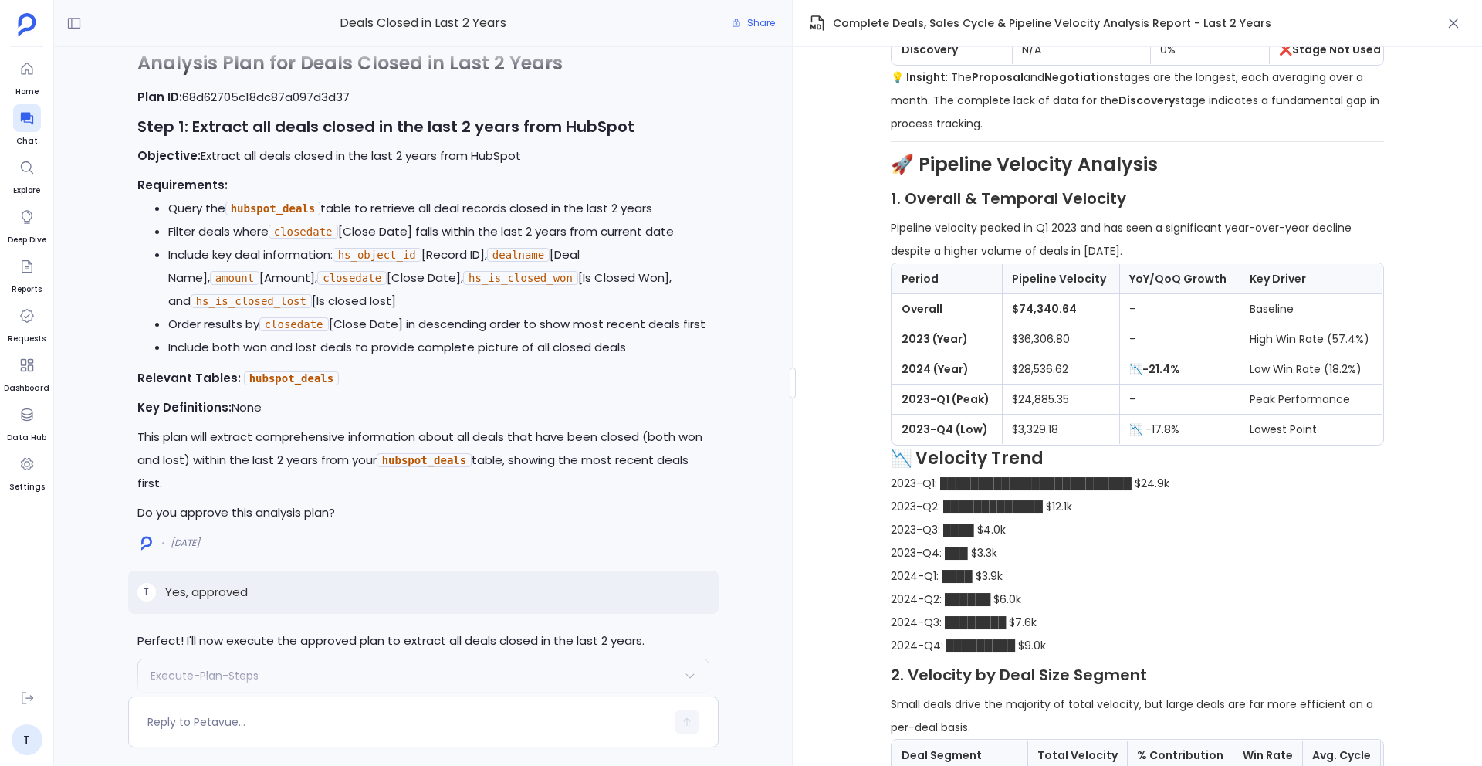
scroll to position [-12431, 0]
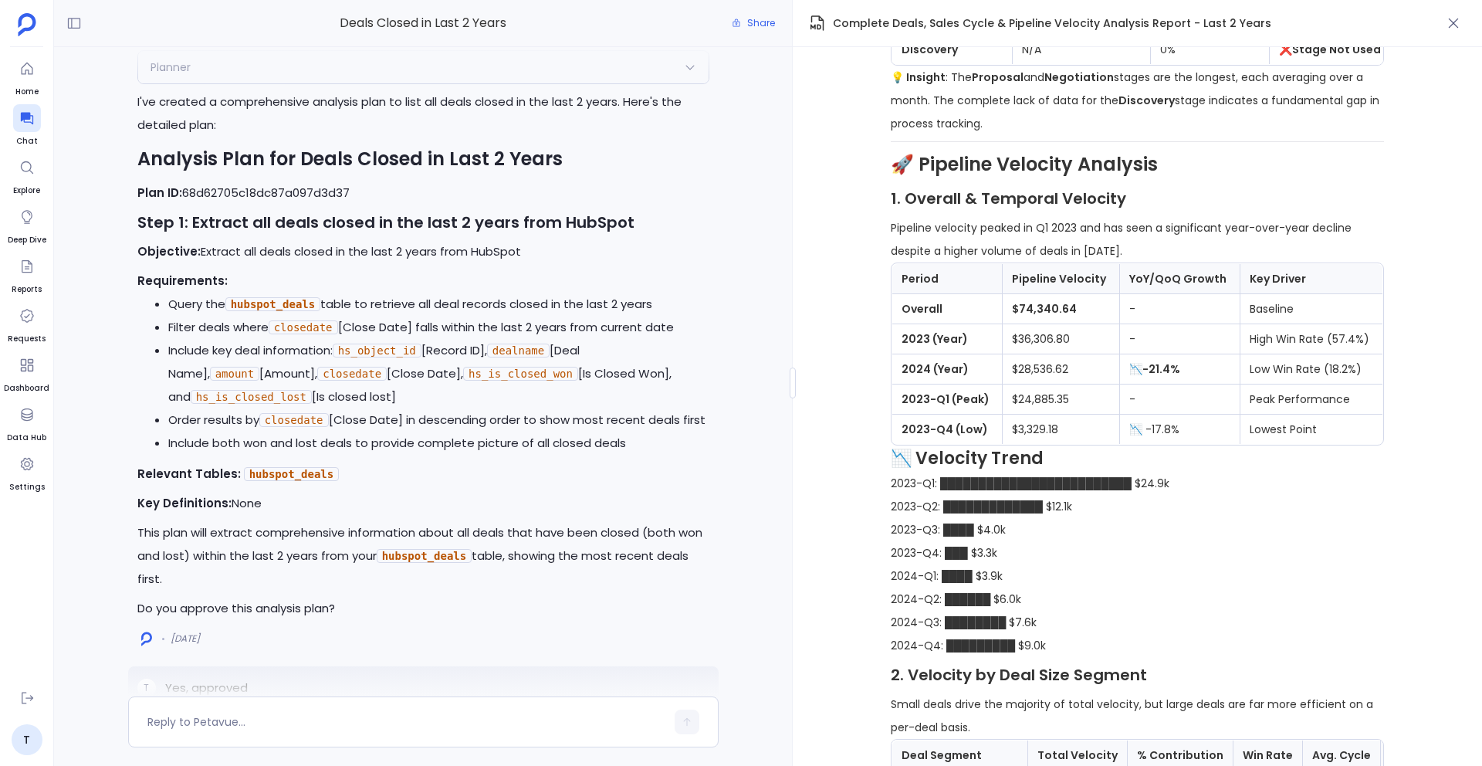
copy p "List the deals closed in last 2 years"
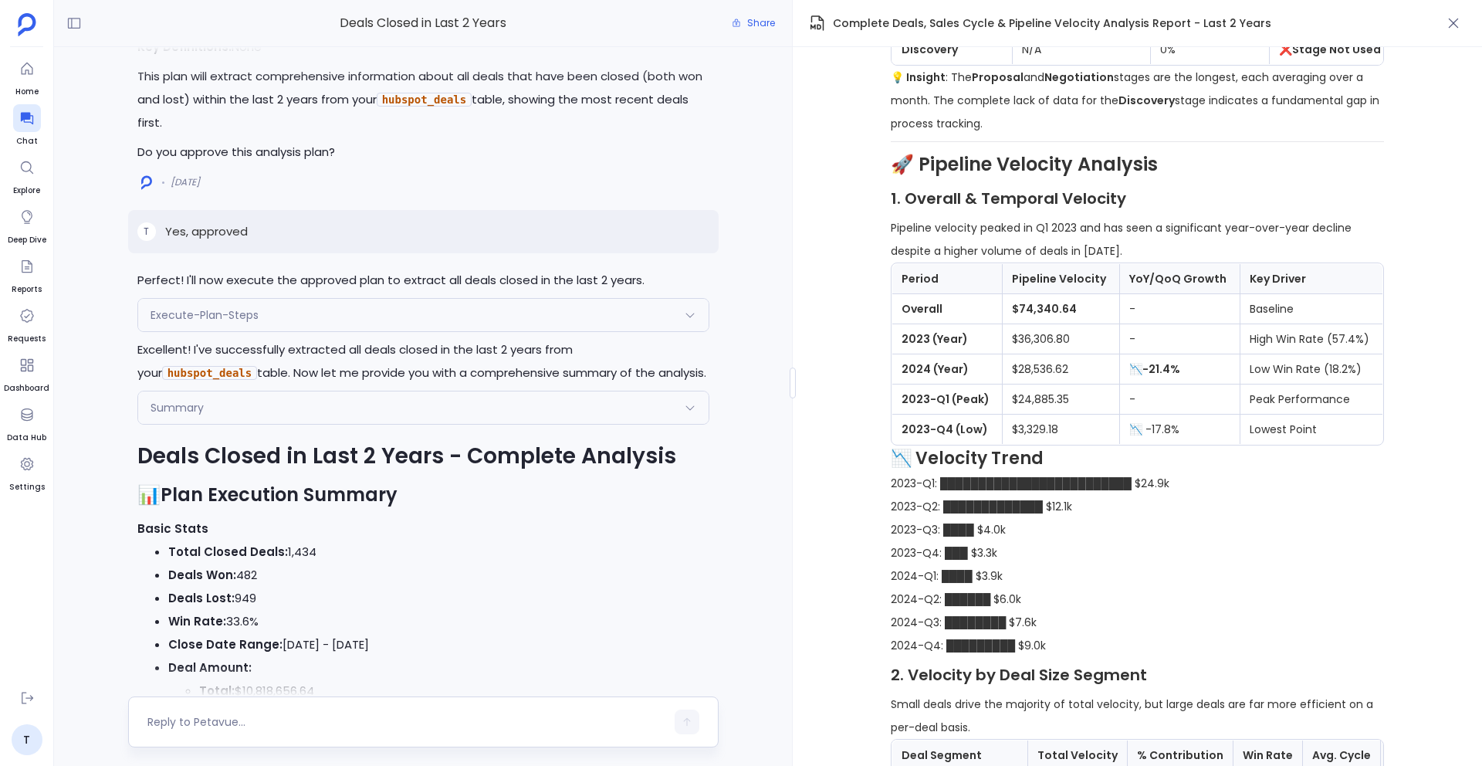
scroll to position [-11979, 0]
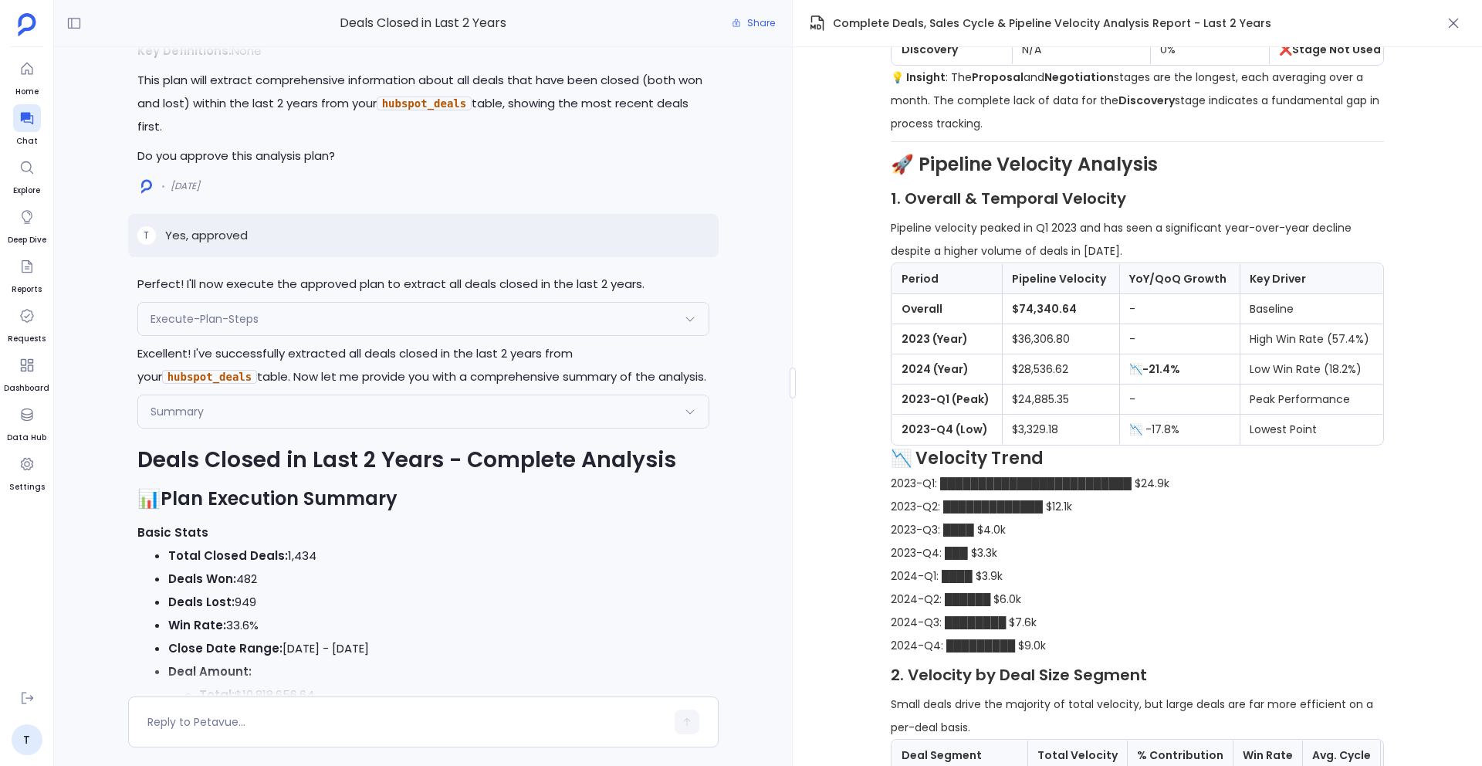
click at [206, 245] on p "Yes, approved" at bounding box center [206, 235] width 83 height 19
copy p "Yes, approved"
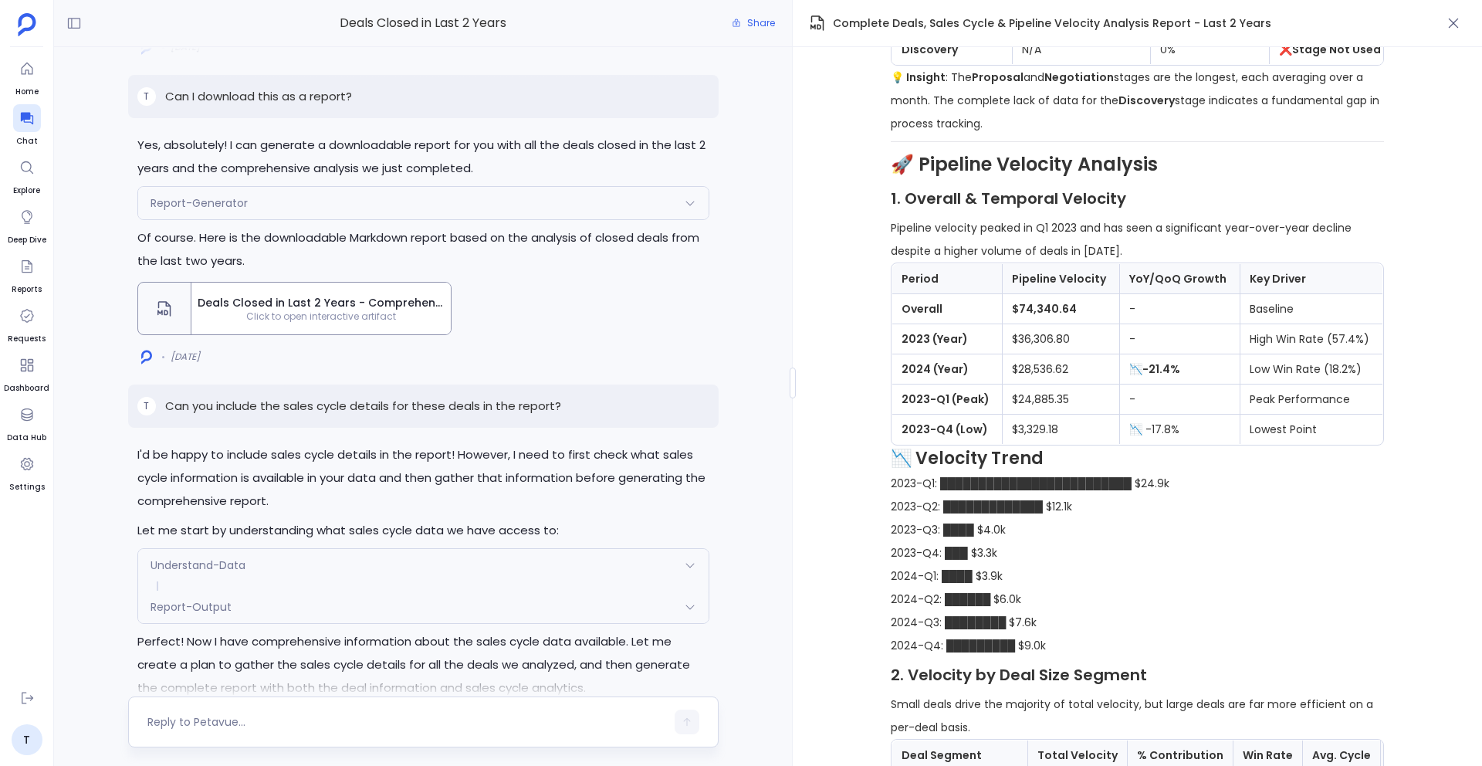
scroll to position [-10192, 0]
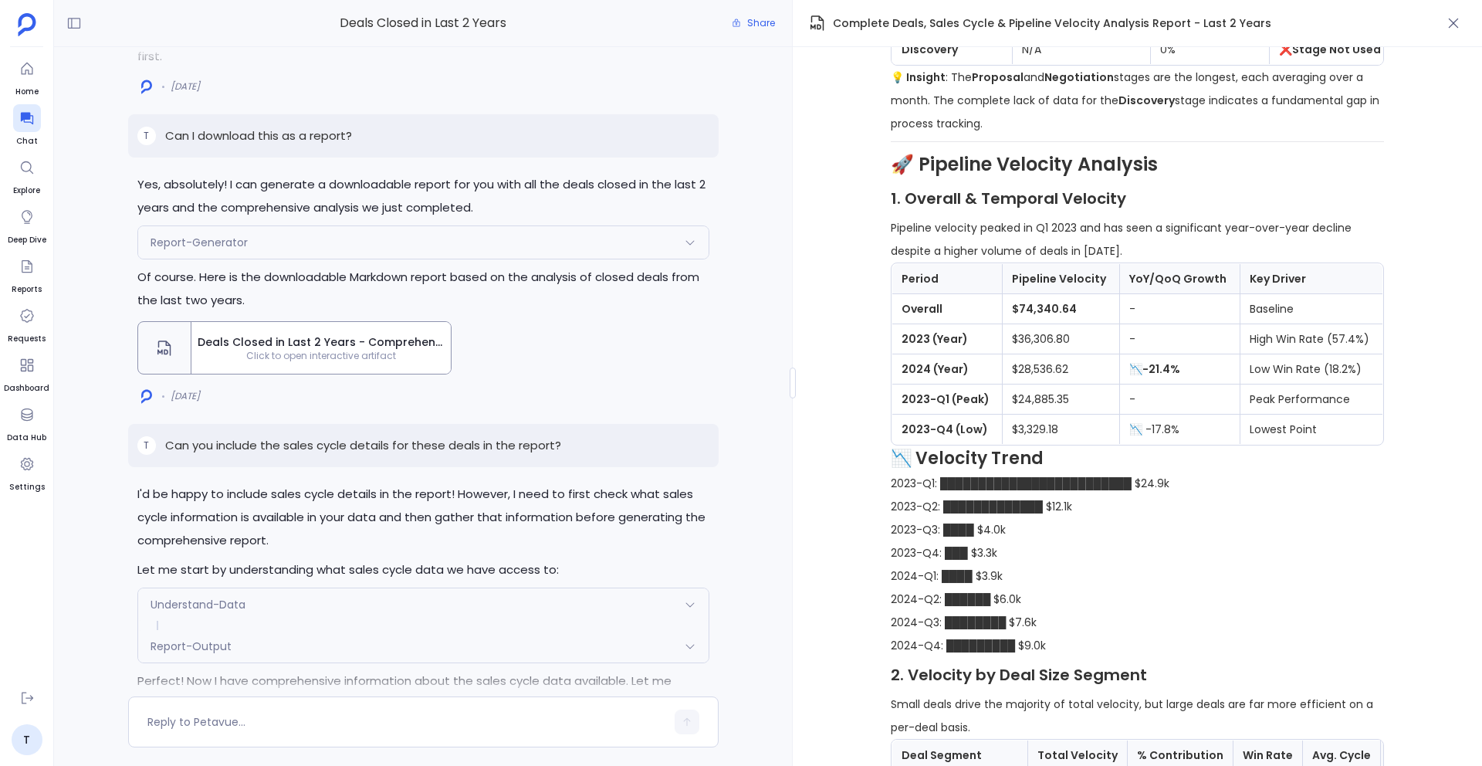
click at [305, 145] on p "Can I download this as a report?" at bounding box center [258, 136] width 187 height 19
copy p "Can I download this as a report?"
click at [350, 350] on span "Deals Closed in Last 2 Years - Comprehensive Report" at bounding box center [321, 341] width 247 height 15
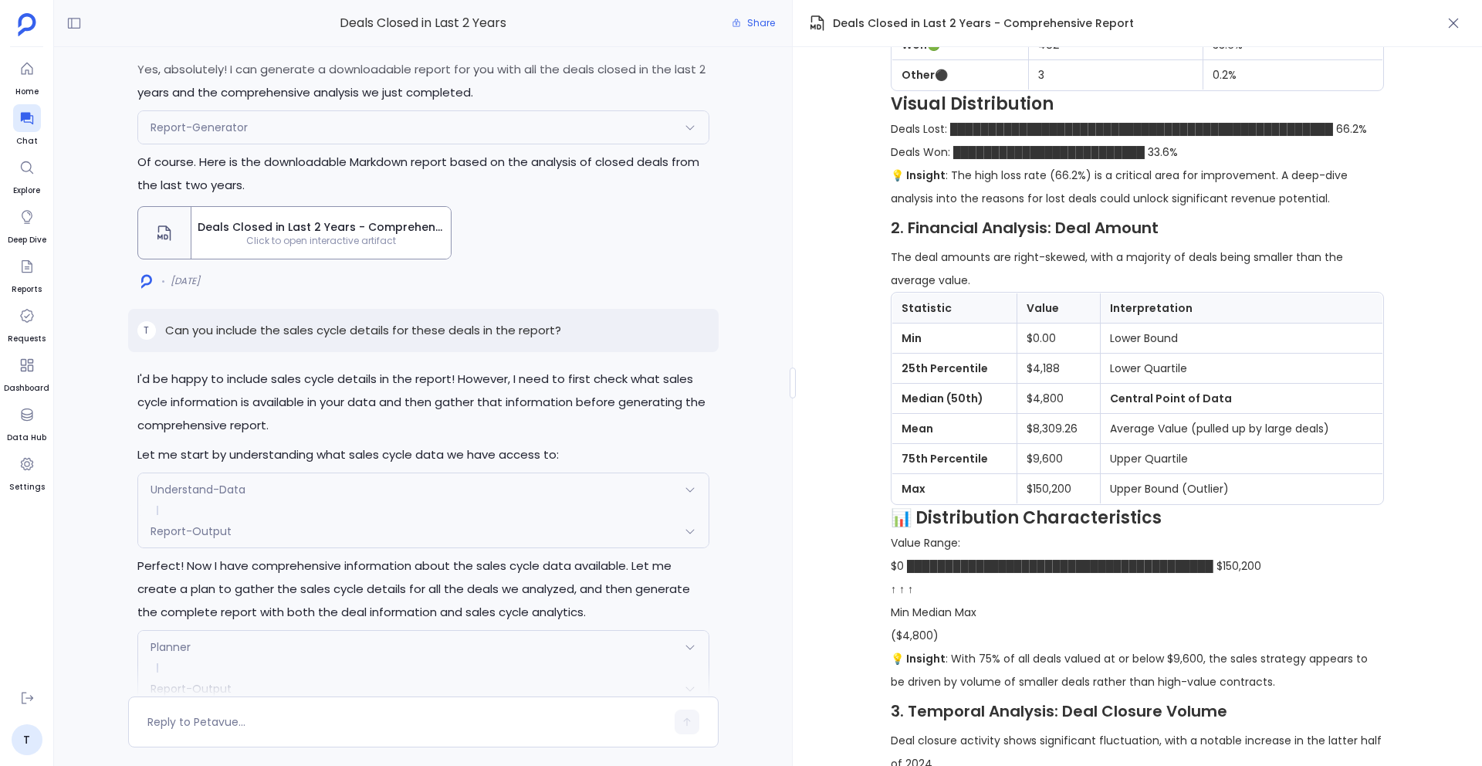
scroll to position [1211, 0]
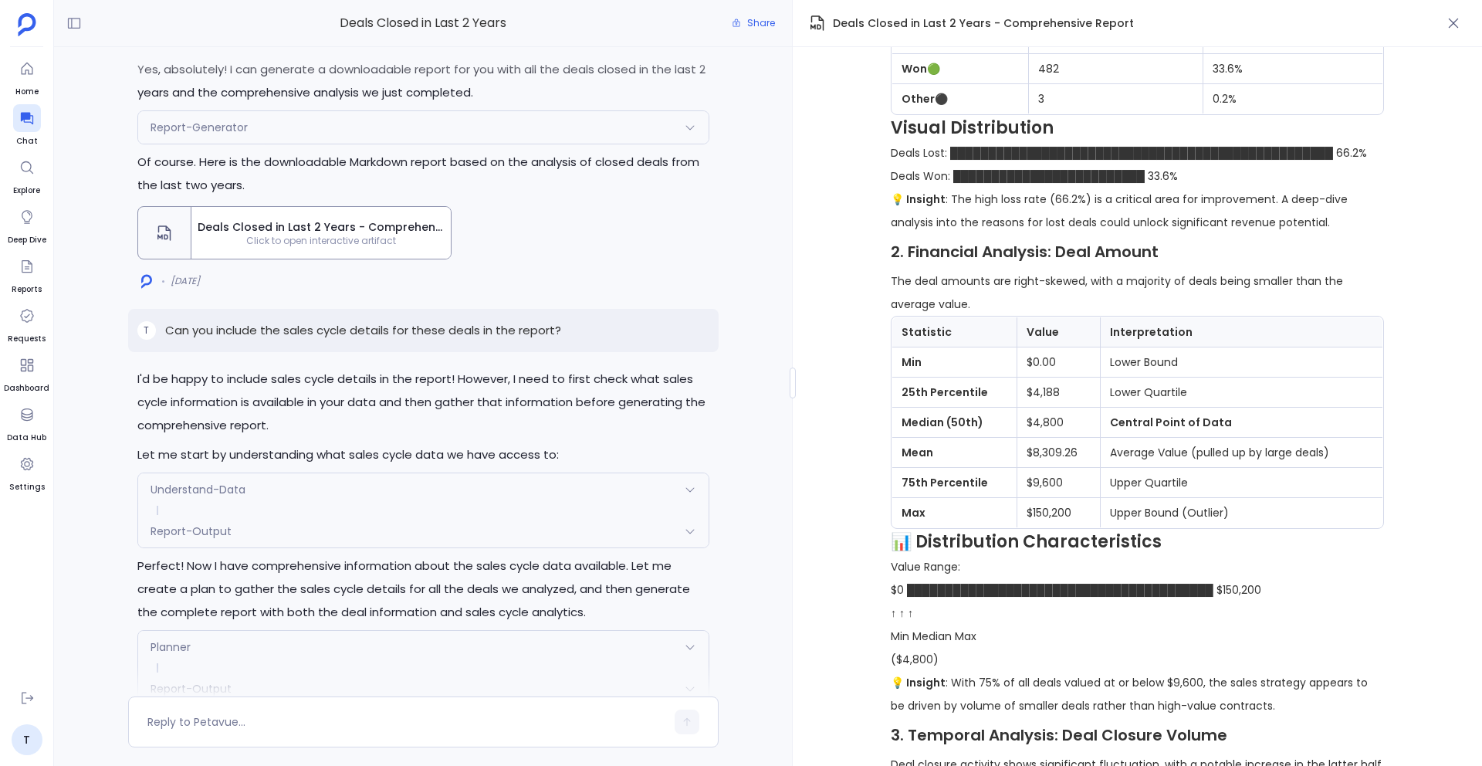
click at [357, 247] on span "Click to open interactive artifact" at bounding box center [320, 241] width 259 height 12
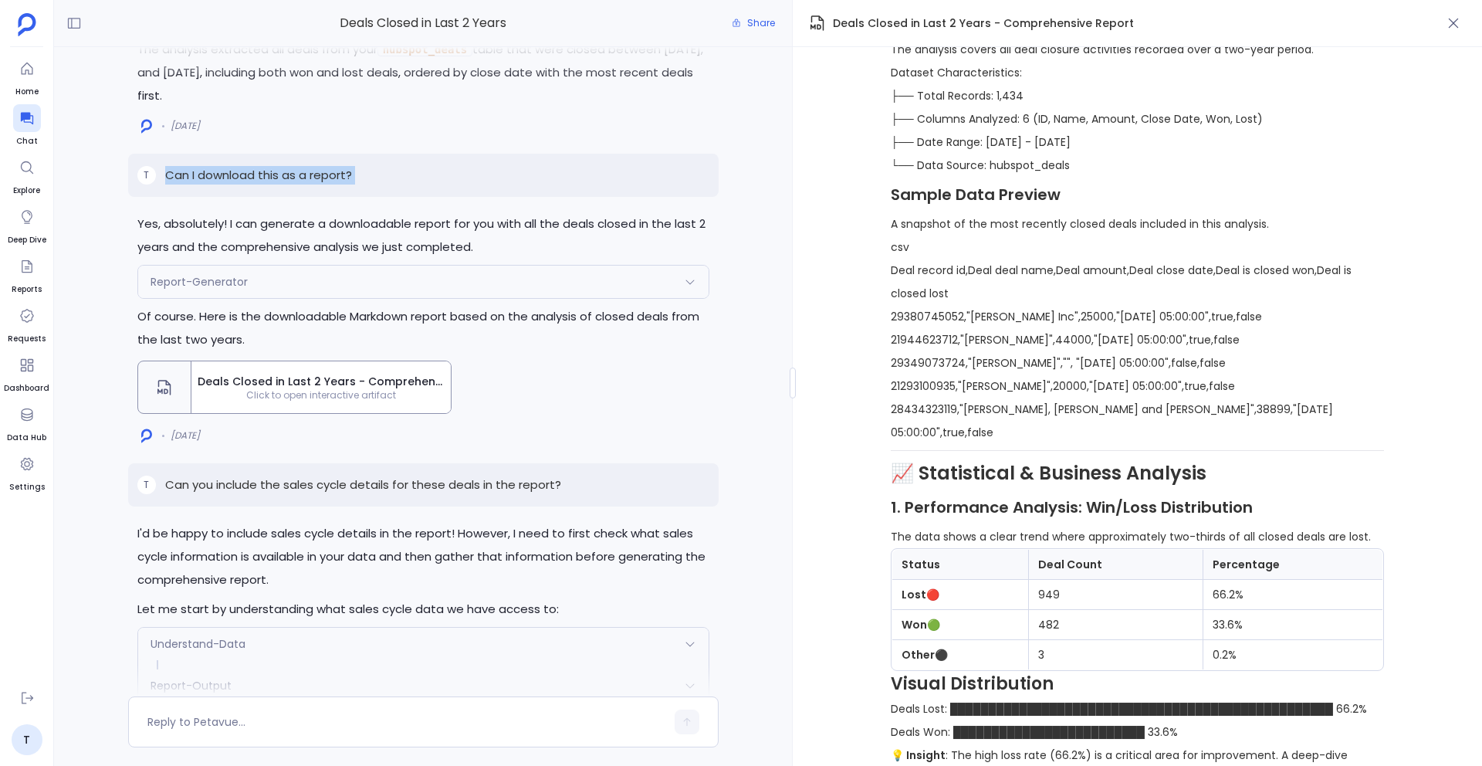
scroll to position [-9966, 0]
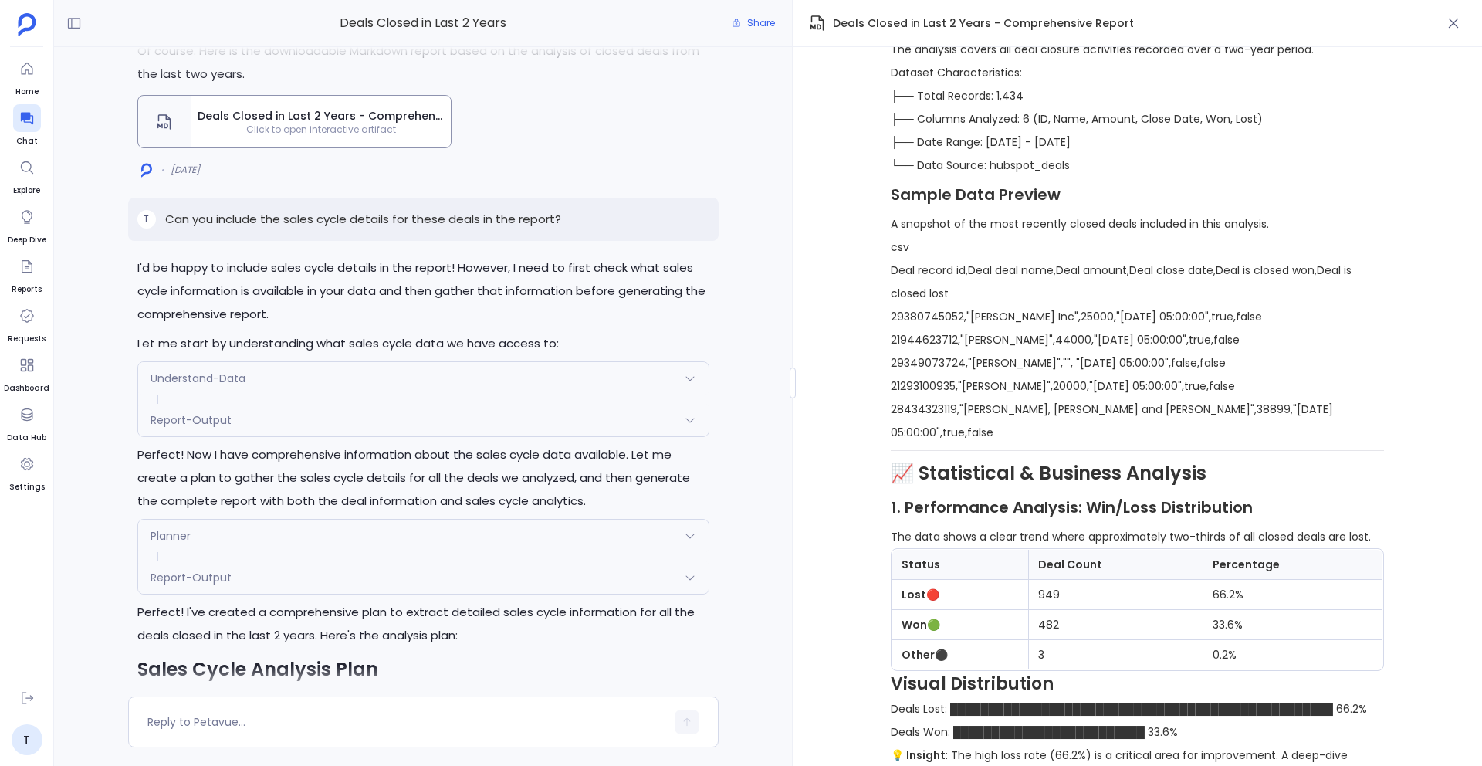
click at [382, 229] on p "Can you include the sales cycle details for these deals in the report?" at bounding box center [363, 219] width 396 height 19
copy p "Can you include the sales cycle details for these deals in the report?"
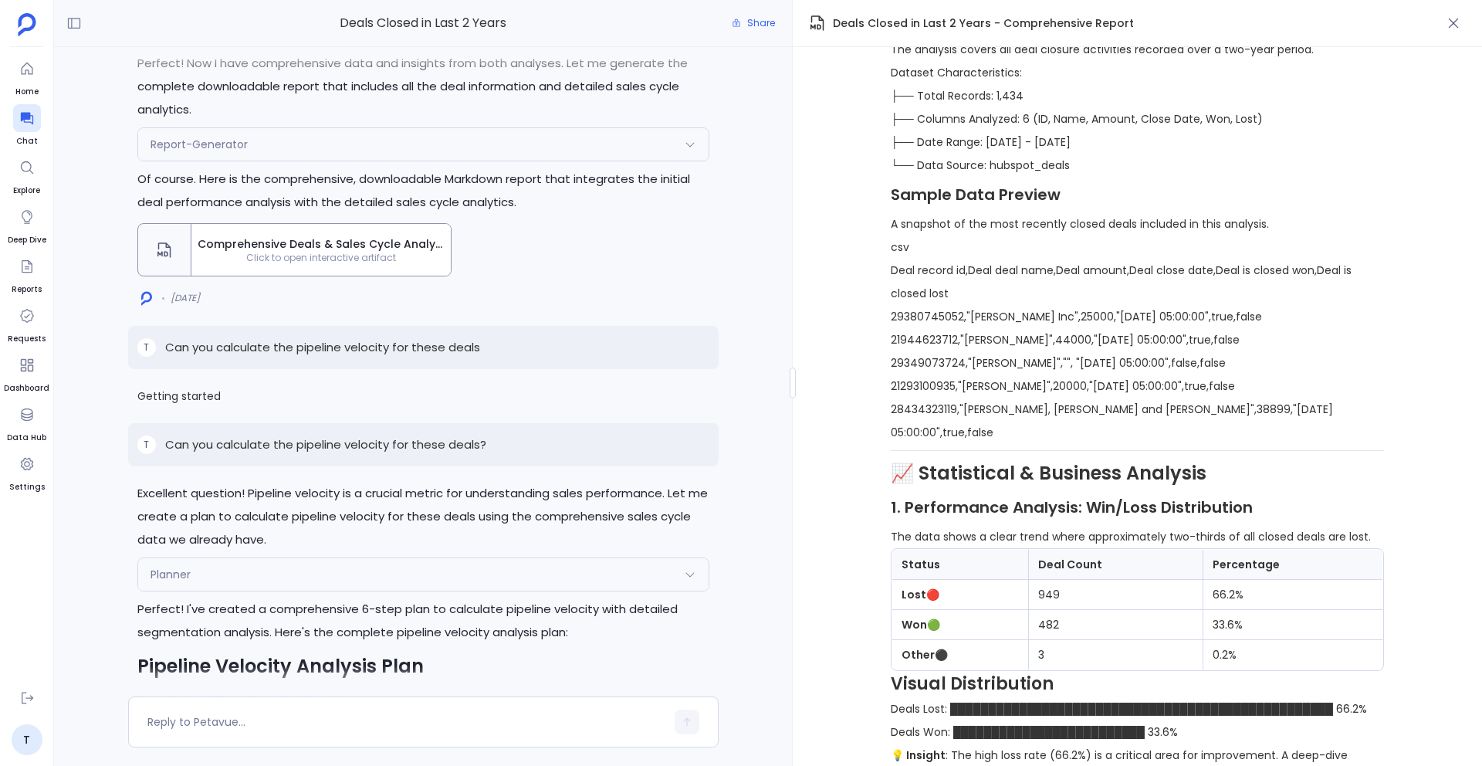
scroll to position [656, 0]
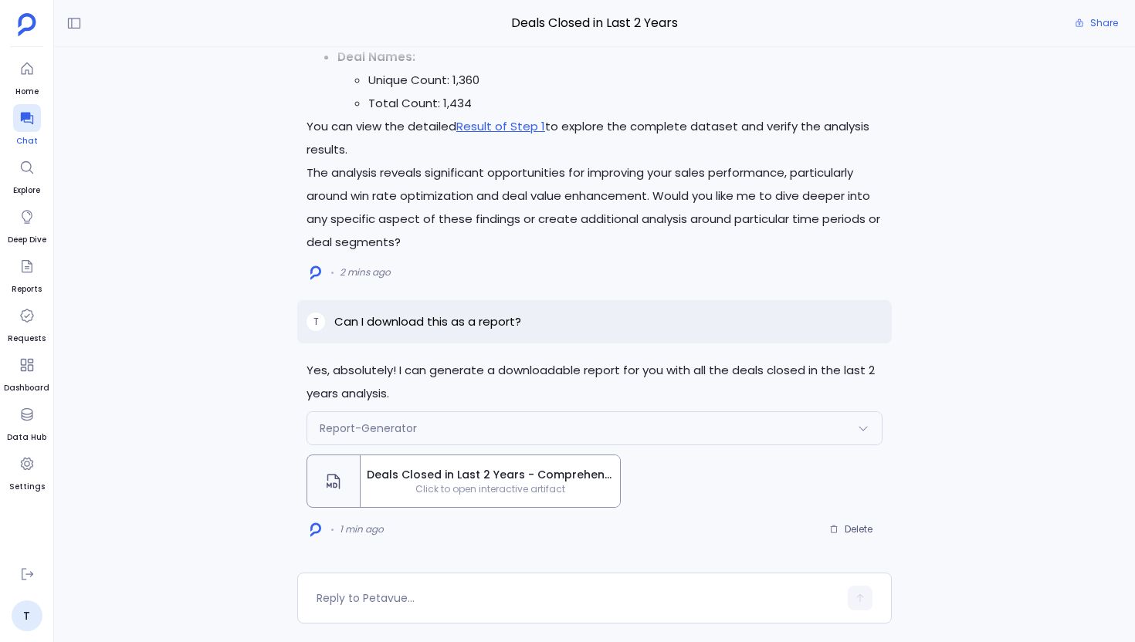
click at [25, 142] on span "Chat" at bounding box center [27, 141] width 28 height 12
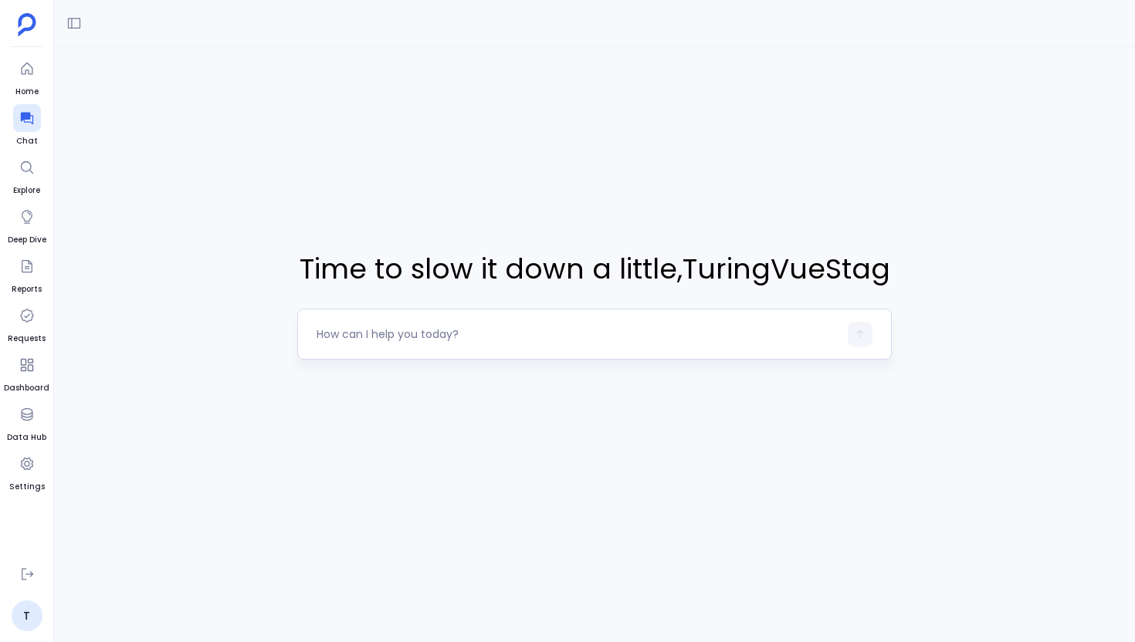
click at [438, 329] on textarea at bounding box center [578, 334] width 522 height 15
type textarea "I want to do analysis on Contact Engagement & Activity using hubspot_contacts, …"
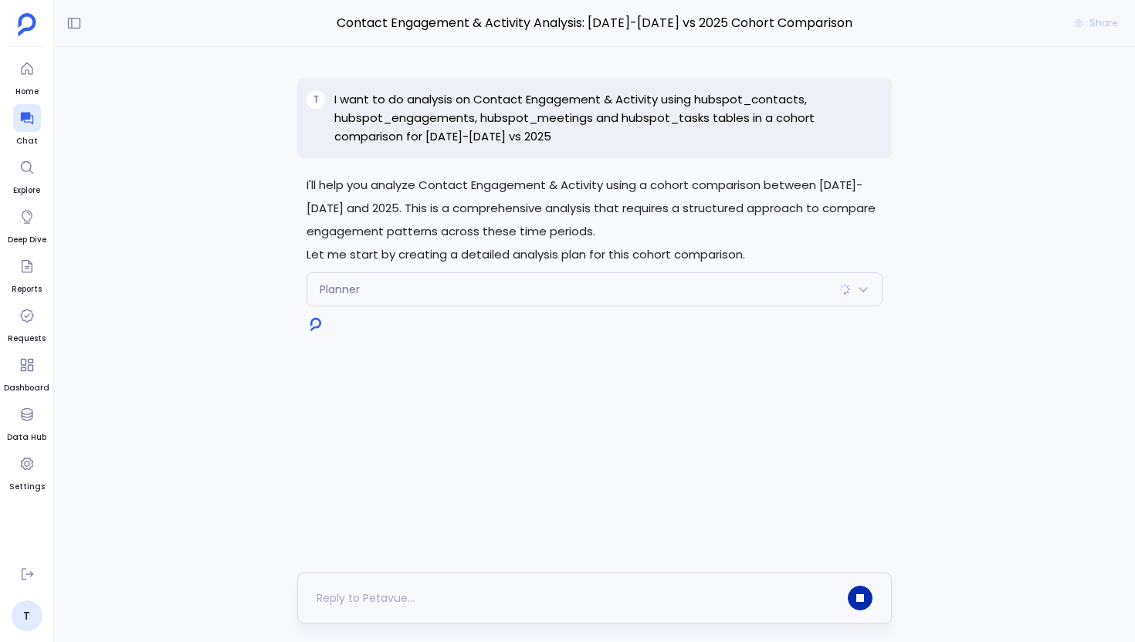
click at [862, 595] on icon "button" at bounding box center [860, 598] width 6 height 6
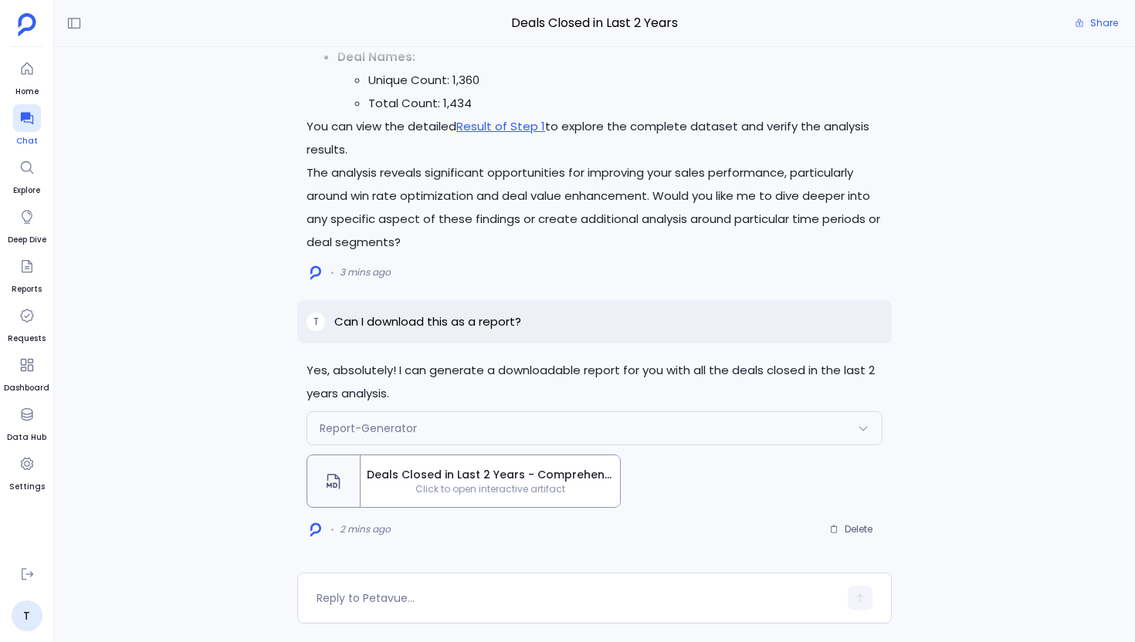
click at [30, 118] on icon at bounding box center [26, 117] width 15 height 15
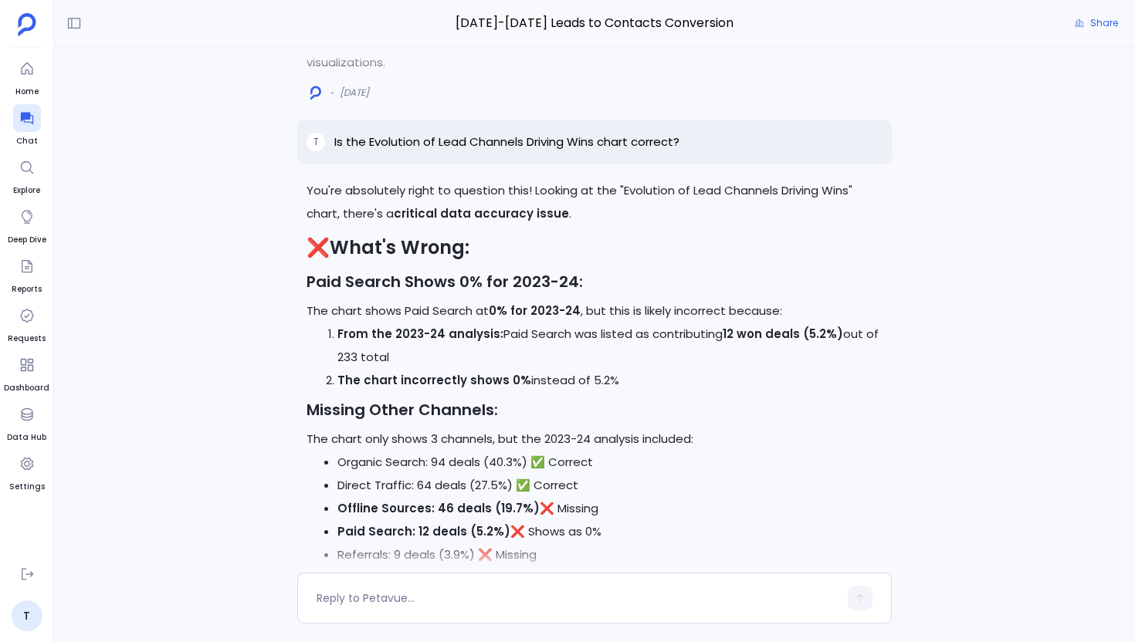
scroll to position [-11574, 0]
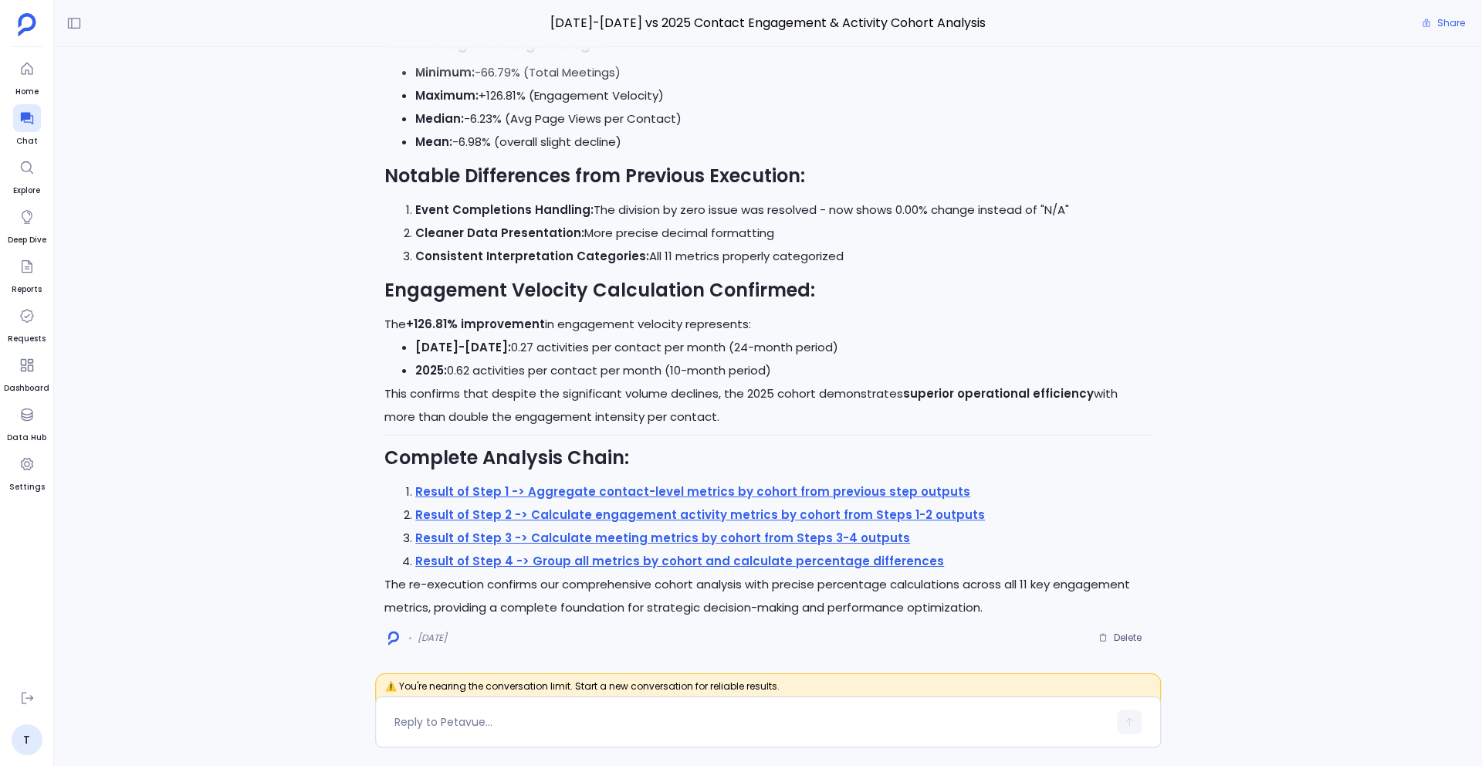
scroll to position [-18722, 0]
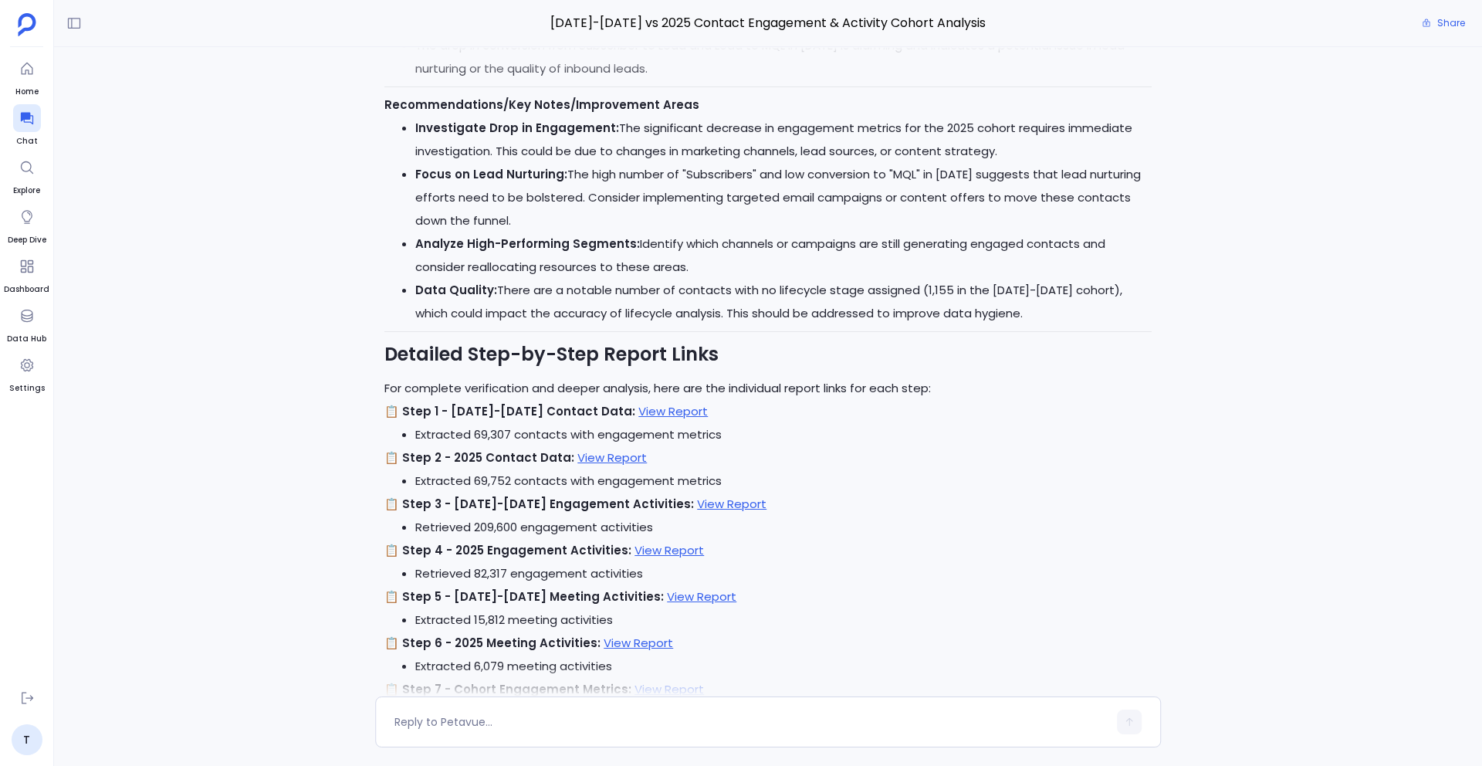
scroll to position [-602, 0]
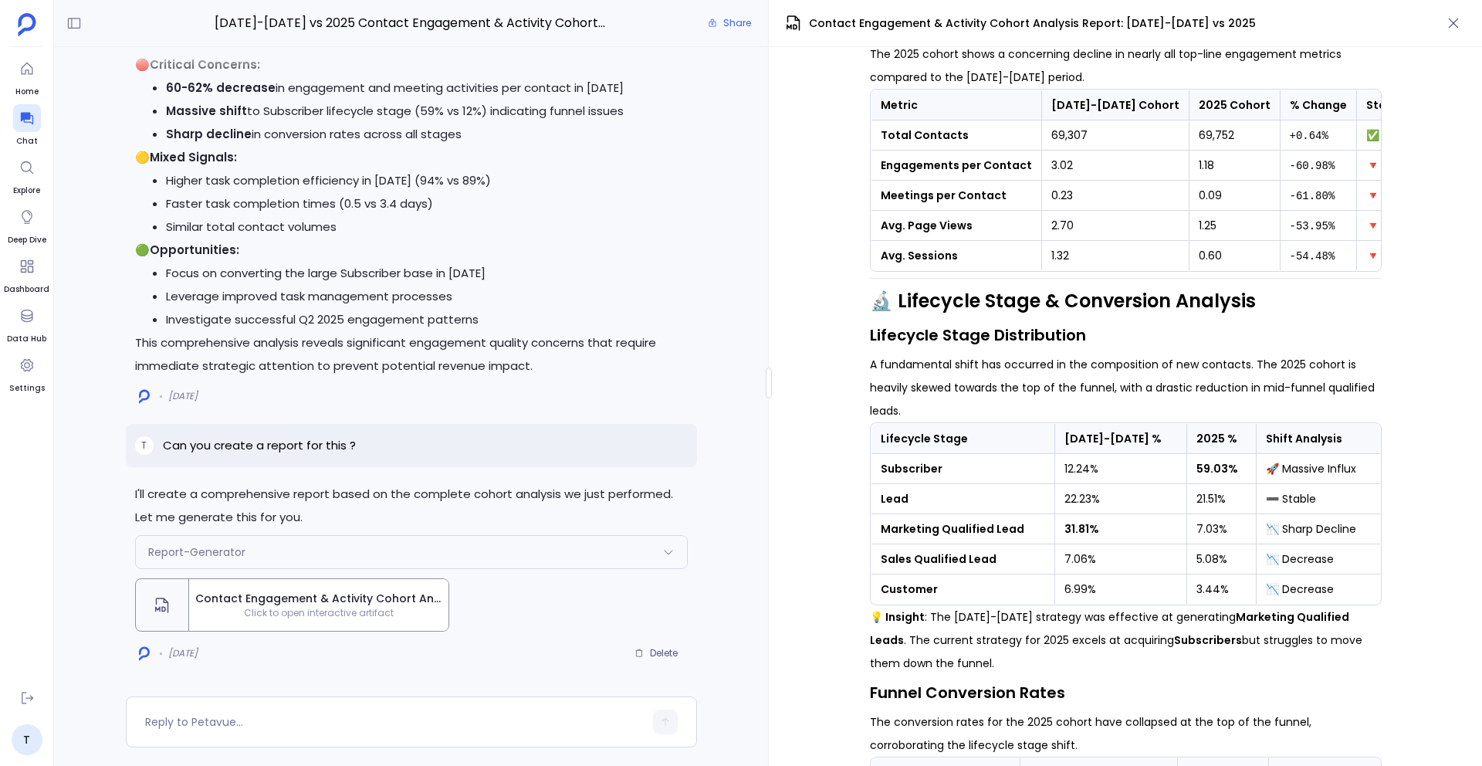
scroll to position [0, 33]
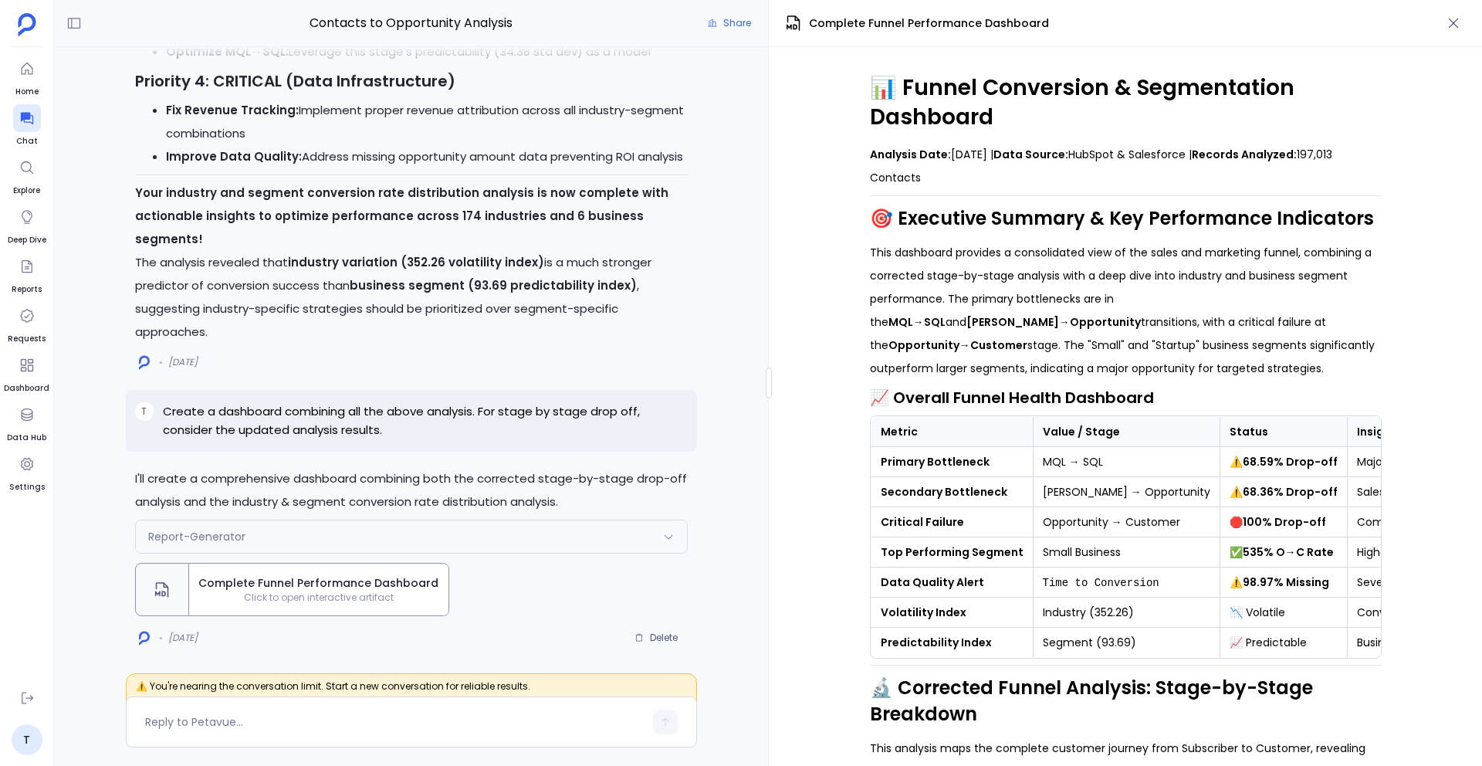
scroll to position [0, 162]
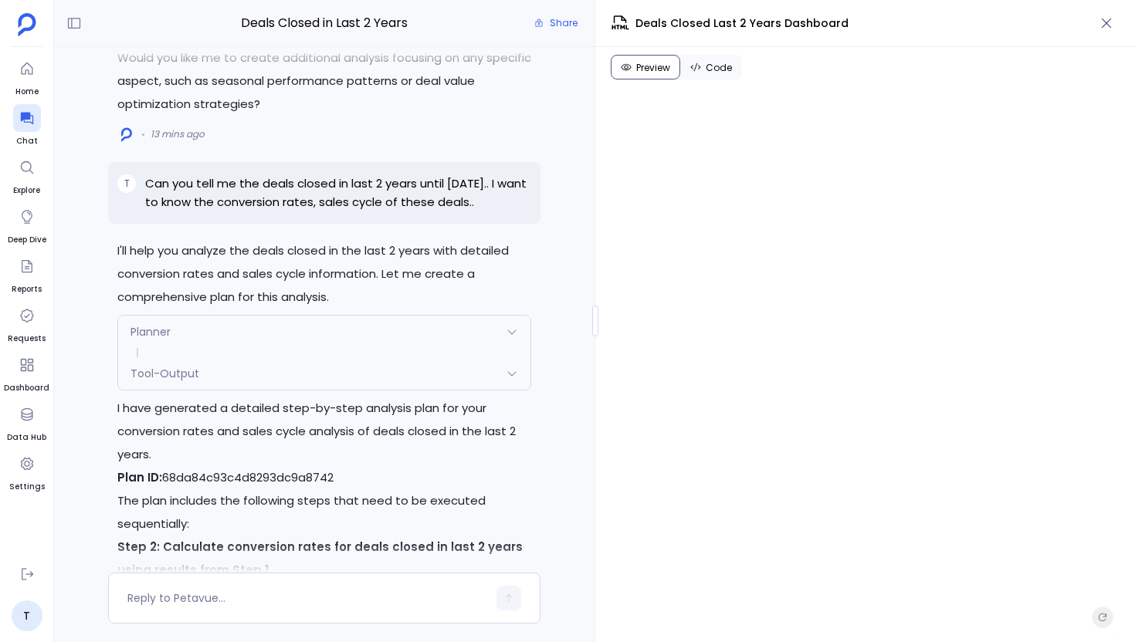
scroll to position [-4382, 0]
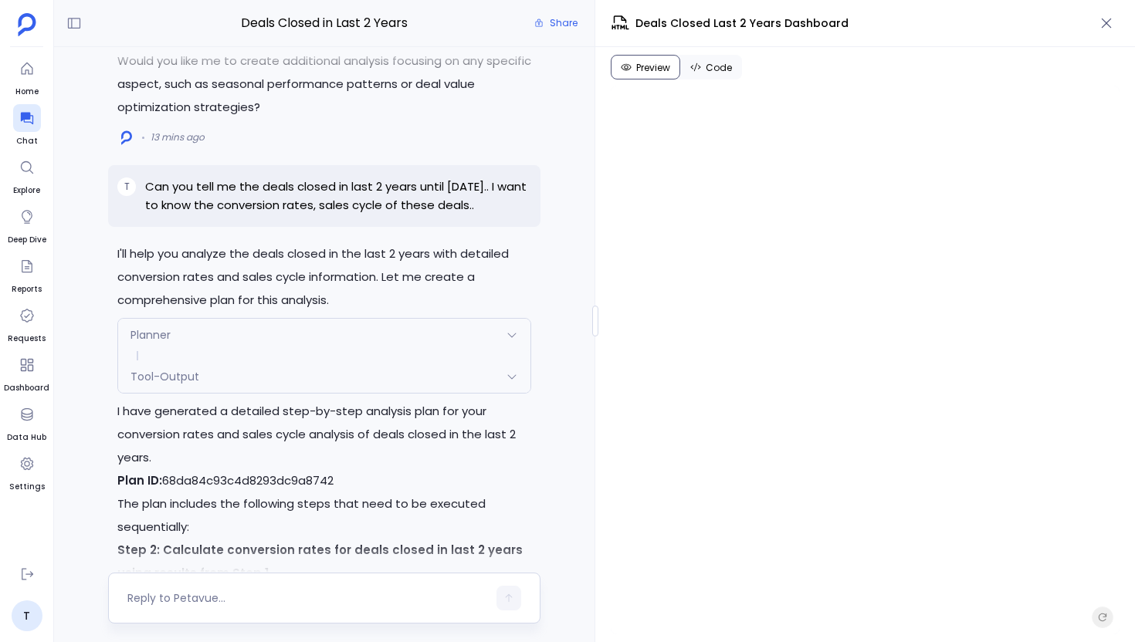
click at [218, 590] on div at bounding box center [307, 598] width 360 height 25
click at [191, 602] on textarea at bounding box center [307, 598] width 360 height 15
type textarea "Could you include this as well in the dashboard"
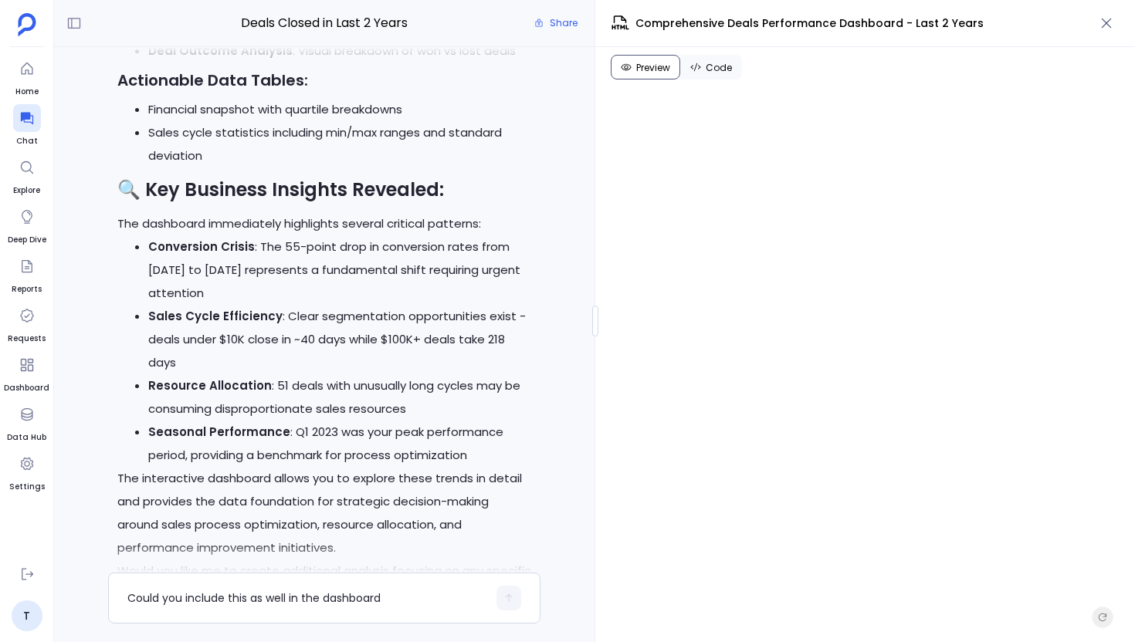
scroll to position [0, 0]
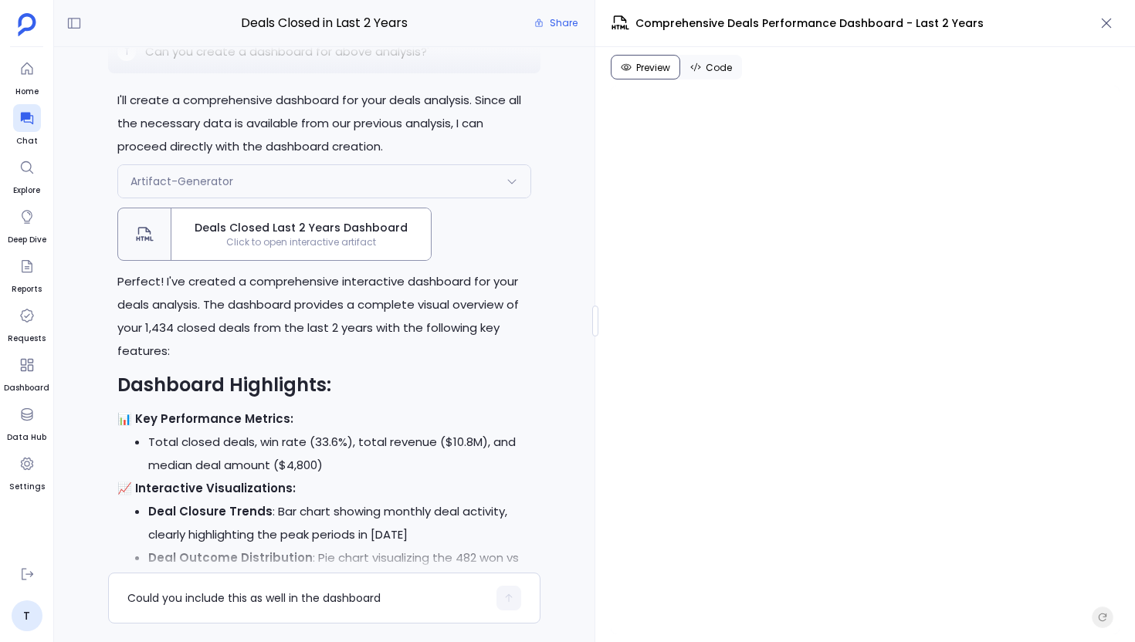
click at [269, 236] on span "Deals Closed Last 2 Years Dashboard" at bounding box center [301, 228] width 247 height 16
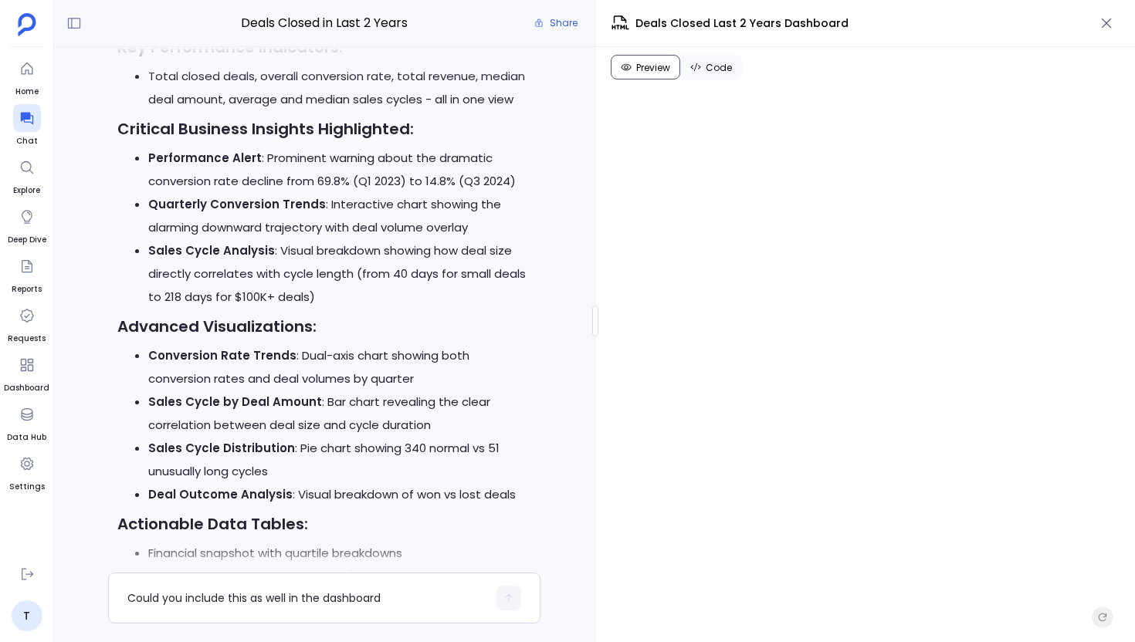
scroll to position [-879, 0]
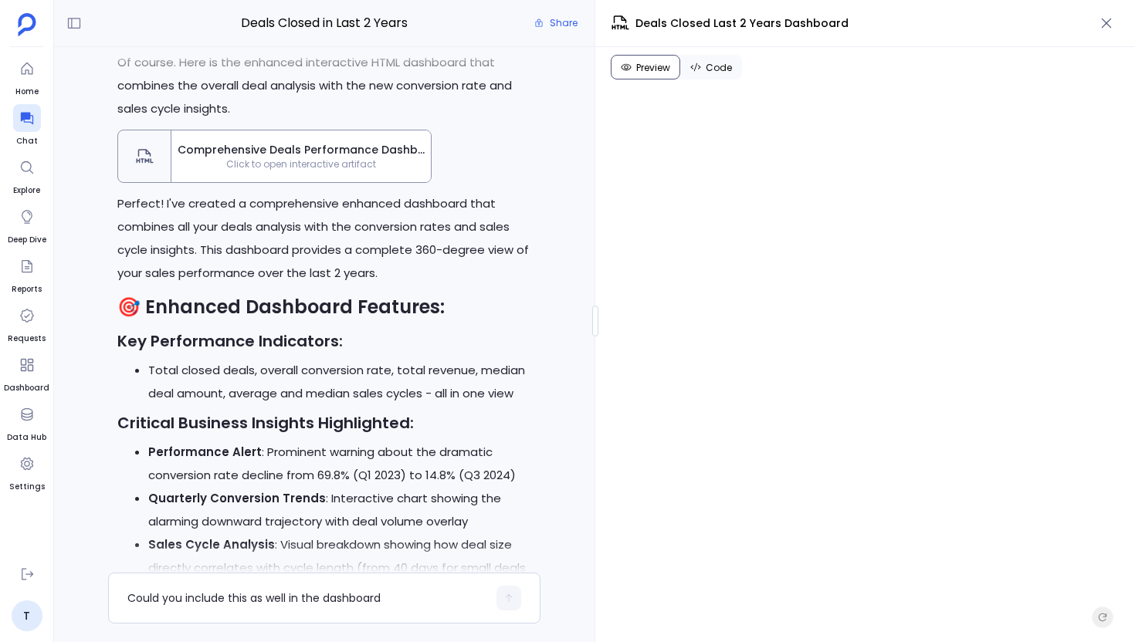
click at [324, 154] on span "Comprehensive Deals Performance Dashboard - Last 2 Years" at bounding box center [301, 150] width 247 height 16
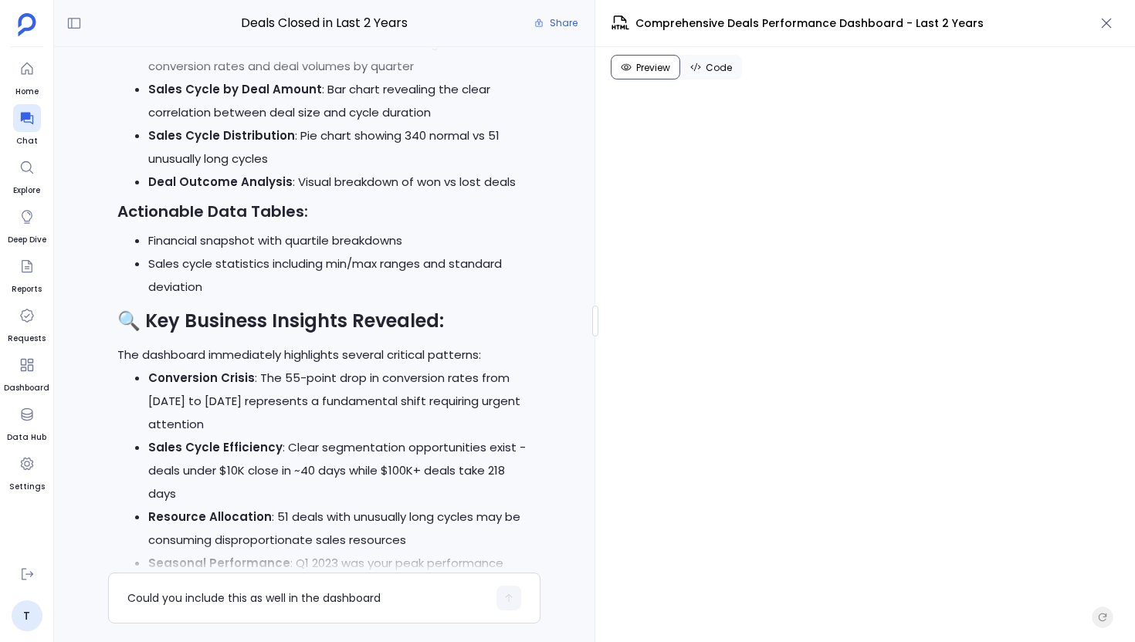
scroll to position [0, 0]
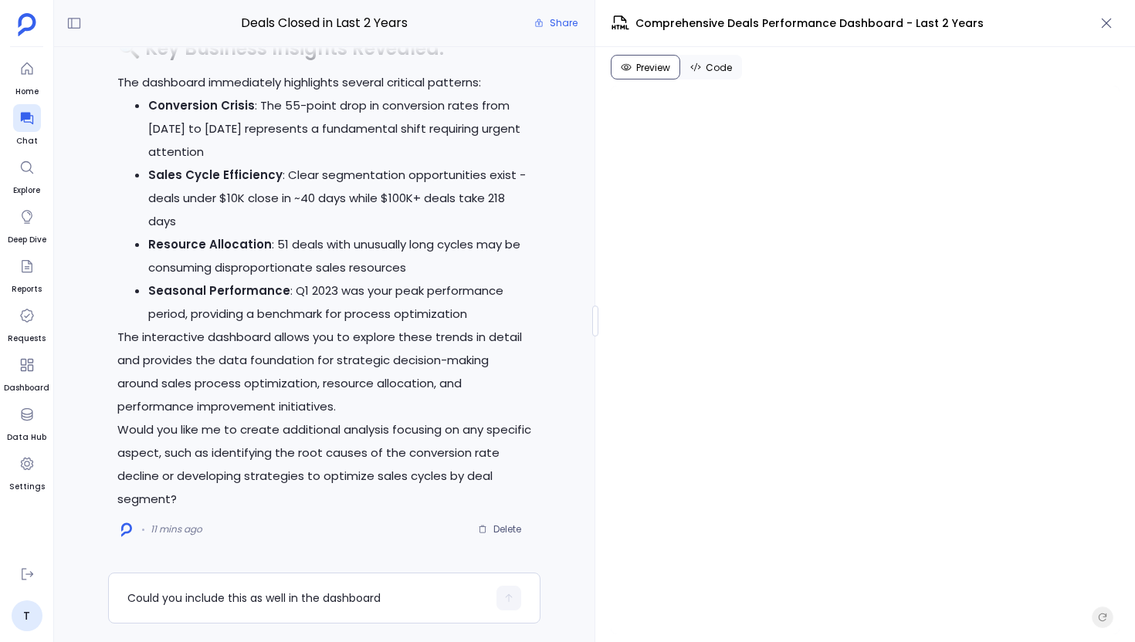
click at [430, 228] on li "Sales Cycle Efficiency : Clear segmentation opportunities exist - deals under $…" at bounding box center [339, 198] width 383 height 69
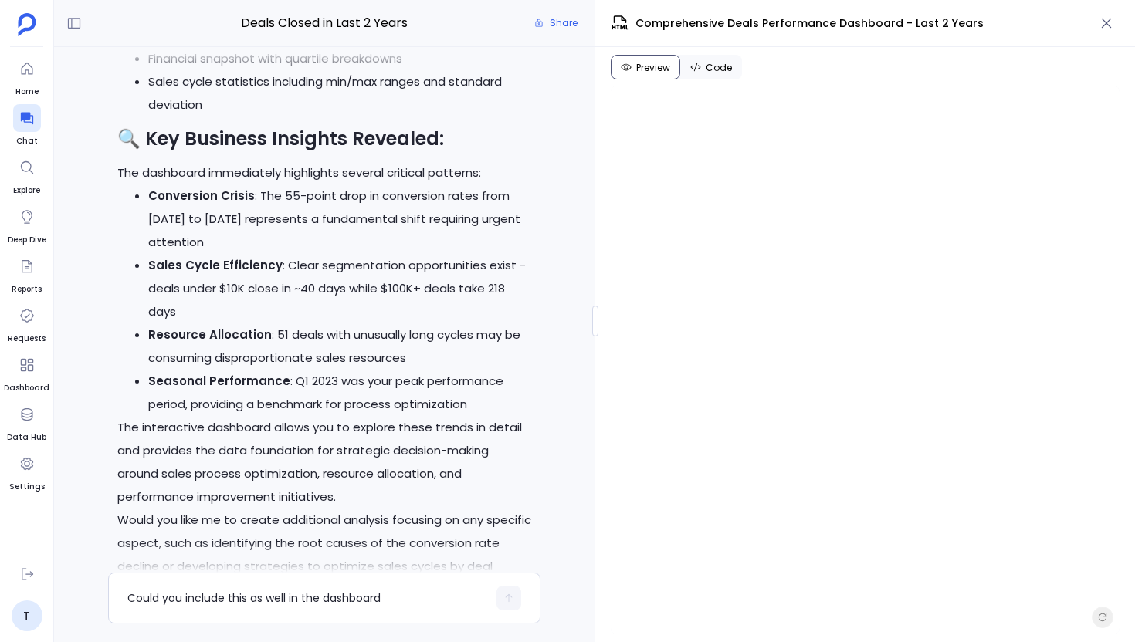
scroll to position [-93, 0]
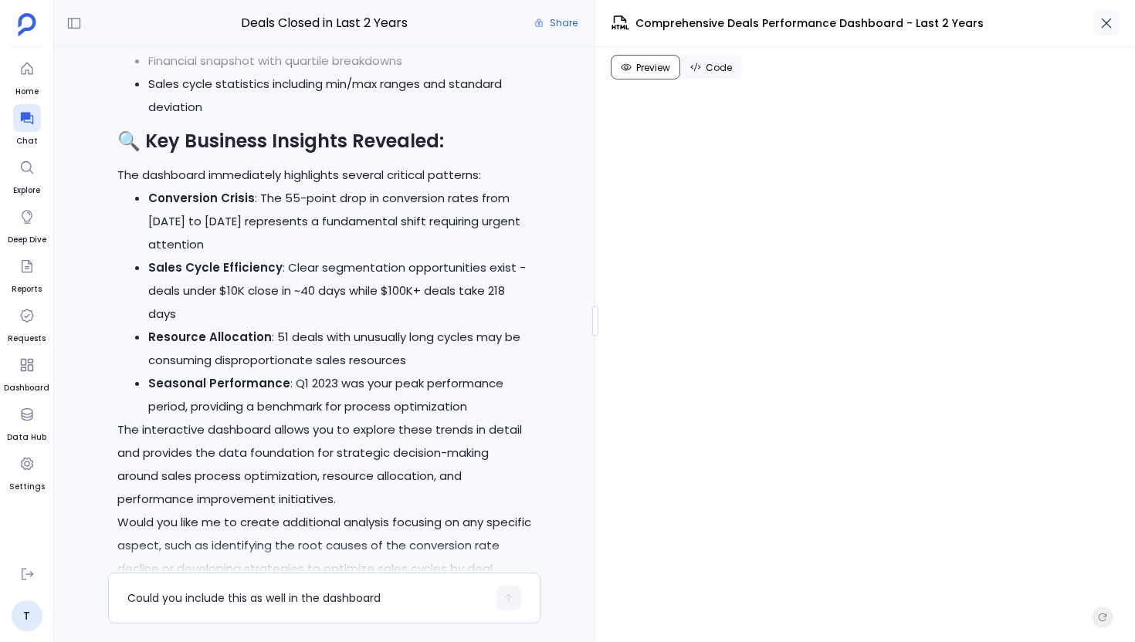
click at [1104, 21] on icon "button" at bounding box center [1107, 24] width 10 height 10
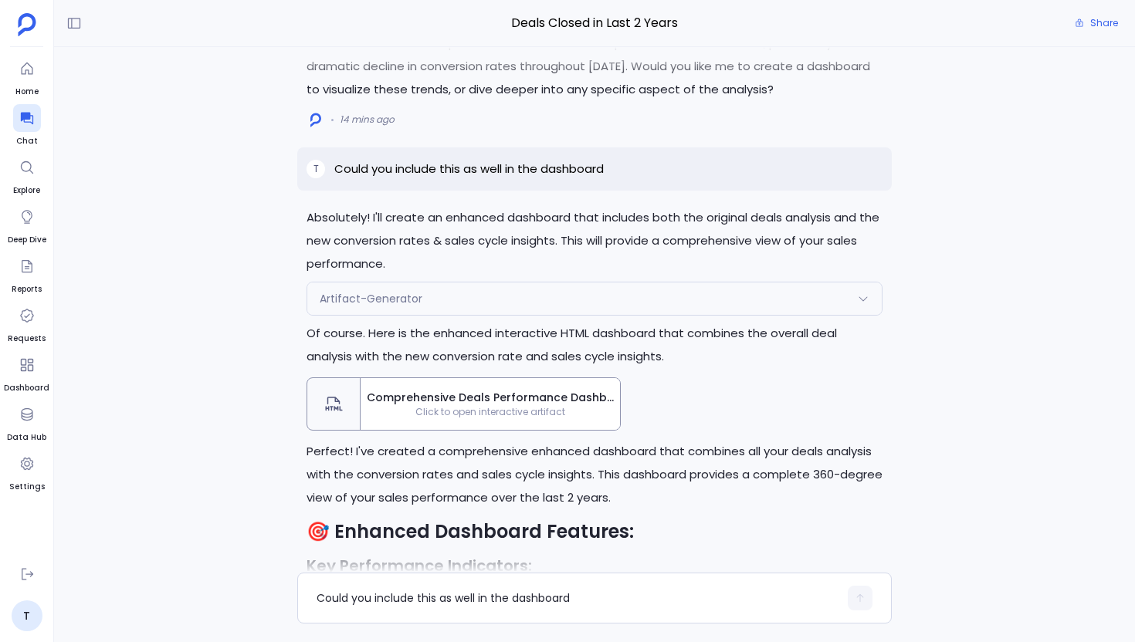
scroll to position [-881, 0]
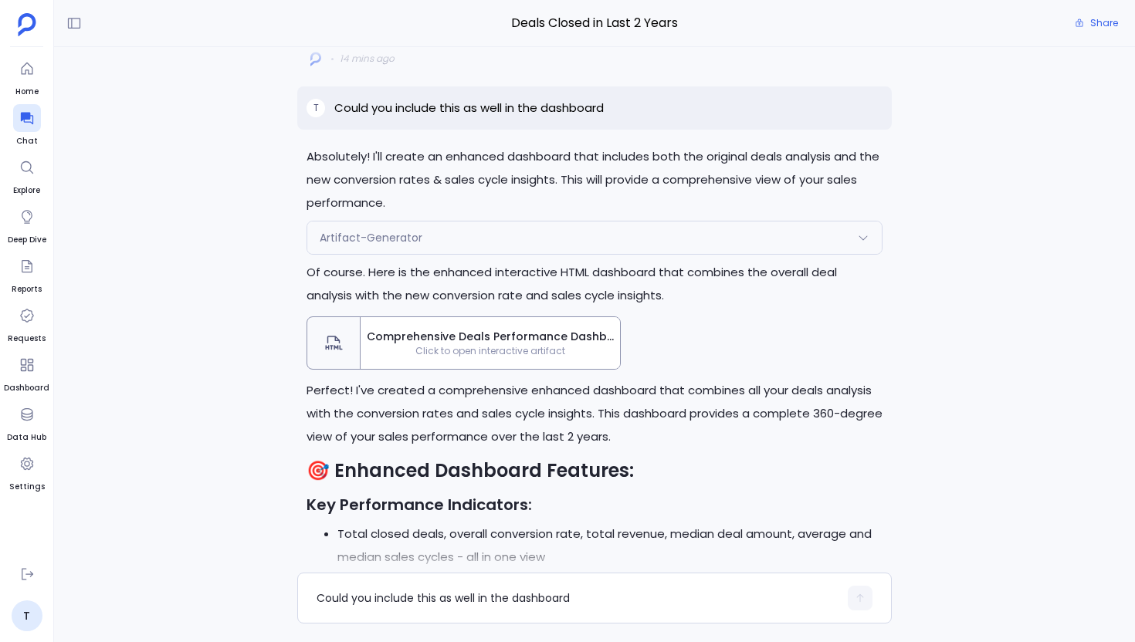
click at [544, 334] on span "Comprehensive Deals Performance Dashboard - Last 2 Years" at bounding box center [490, 337] width 247 height 16
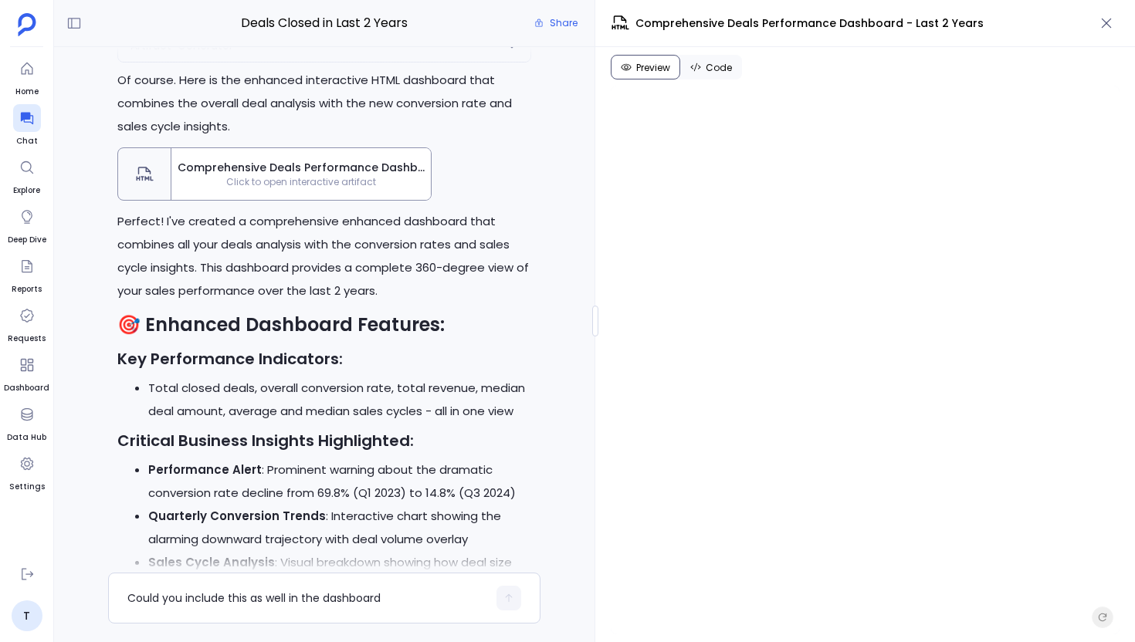
scroll to position [-896, 0]
click at [76, 24] on icon at bounding box center [74, 24] width 12 height 12
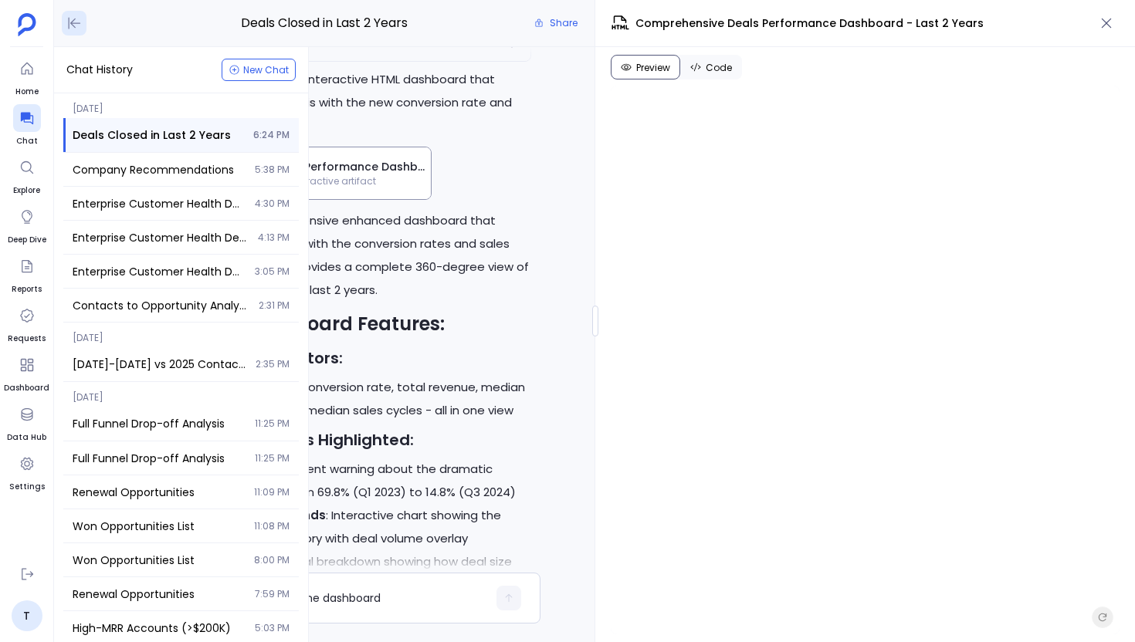
click at [76, 24] on icon at bounding box center [73, 22] width 15 height 15
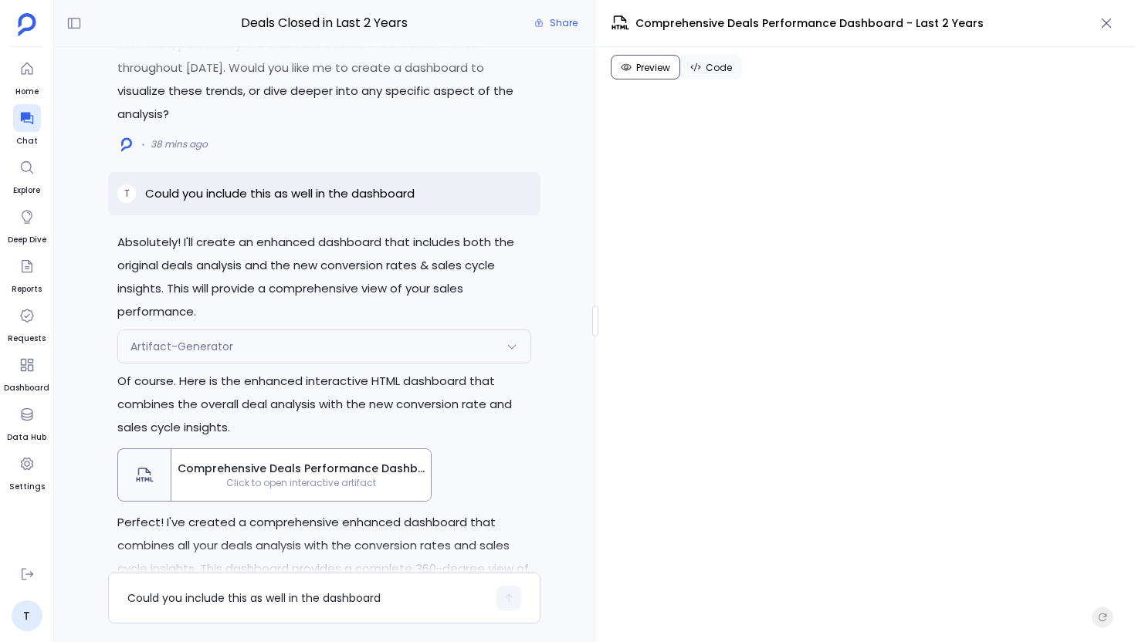
scroll to position [-1249, 0]
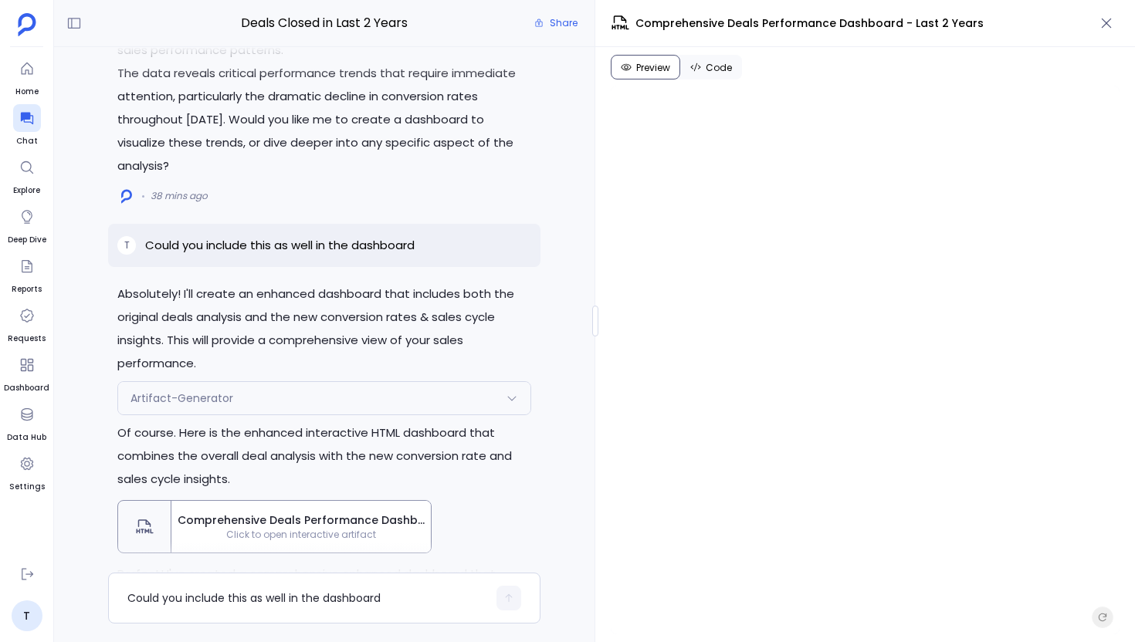
click at [308, 239] on p "Could you include this as well in the dashboard" at bounding box center [279, 245] width 269 height 19
copy p "Could you include this as well in the dashboard"
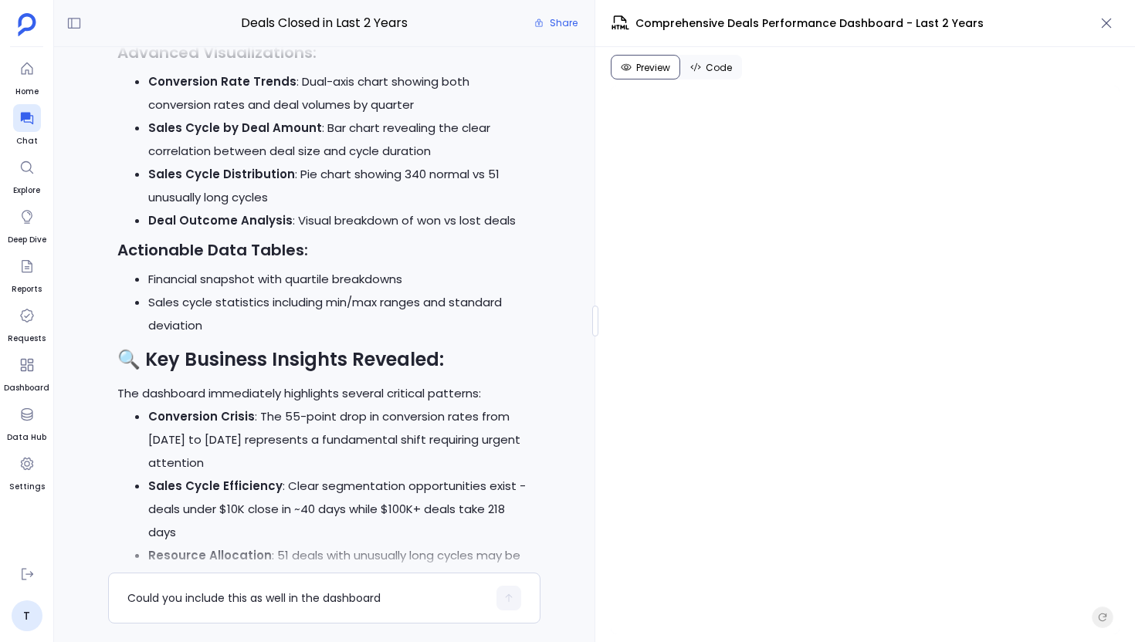
scroll to position [0, 0]
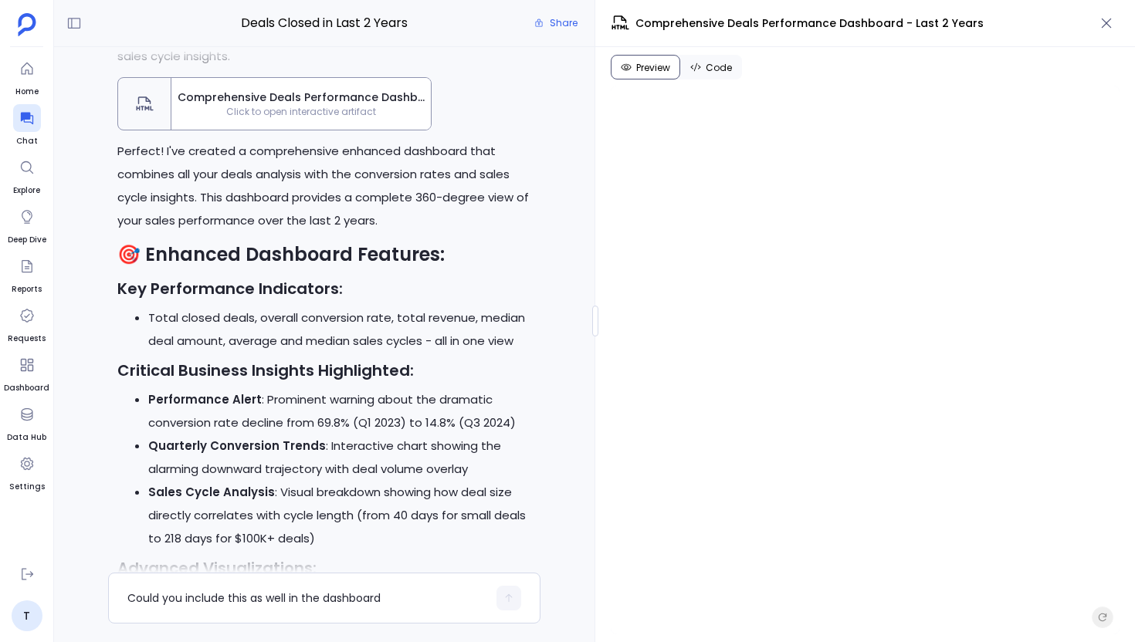
click at [378, 101] on span "Comprehensive Deals Performance Dashboard - Last 2 Years" at bounding box center [301, 98] width 247 height 16
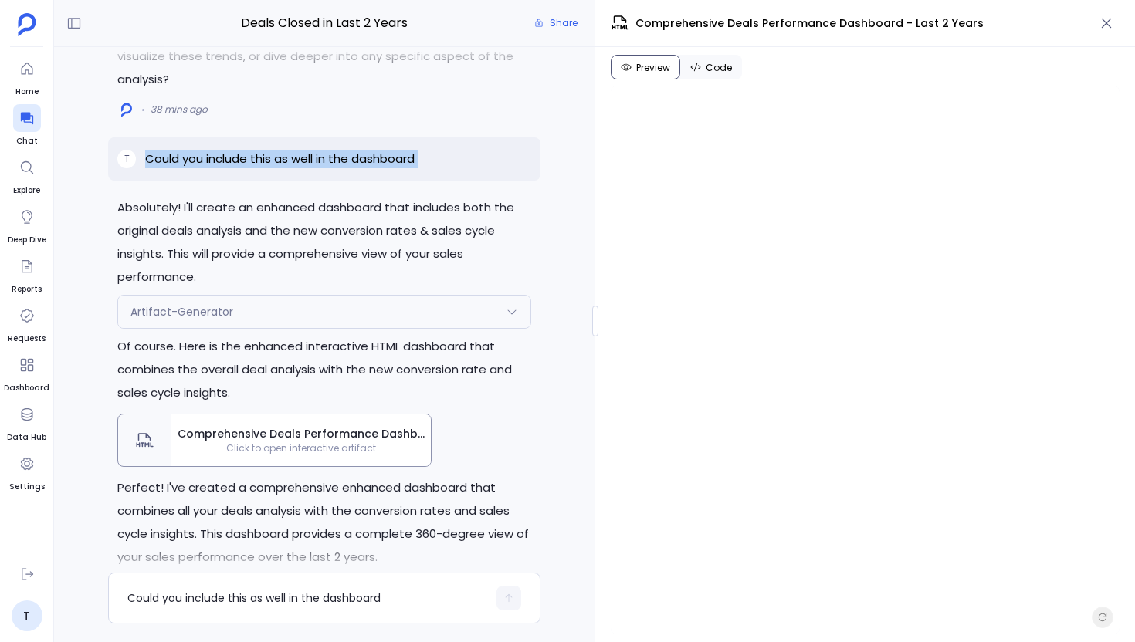
scroll to position [-1232, 0]
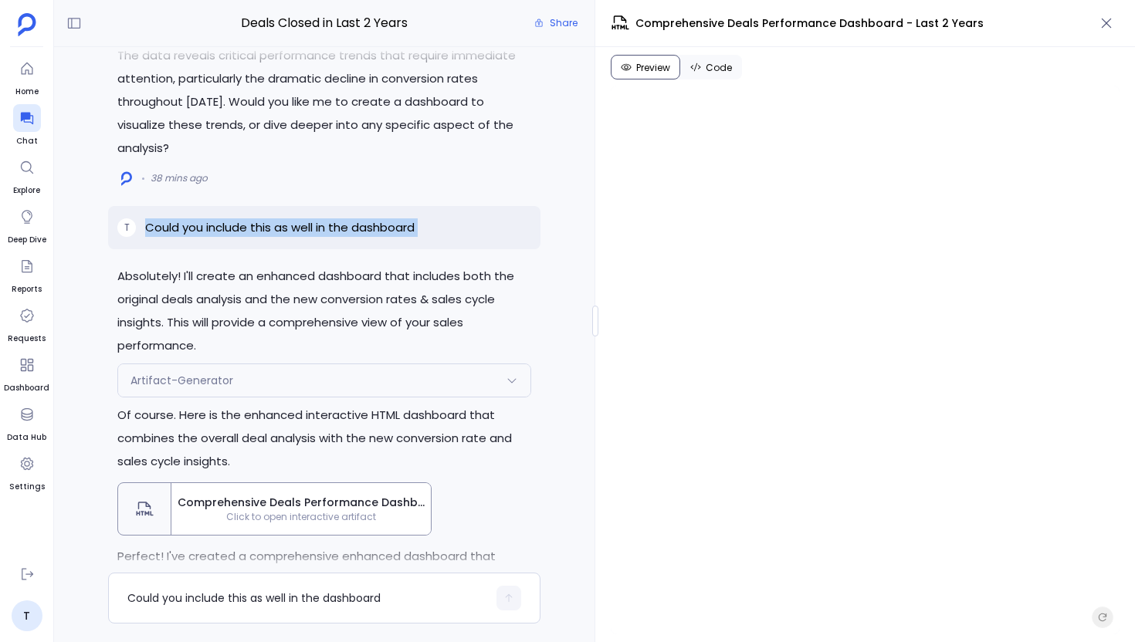
click at [365, 340] on p "Absolutely! I'll create an enhanced dashboard that includes both the original d…" at bounding box center [324, 311] width 414 height 93
click at [333, 232] on p "Could you include this as well in the dashboard" at bounding box center [279, 228] width 269 height 19
copy p "Could you include this as well in the dashboard"
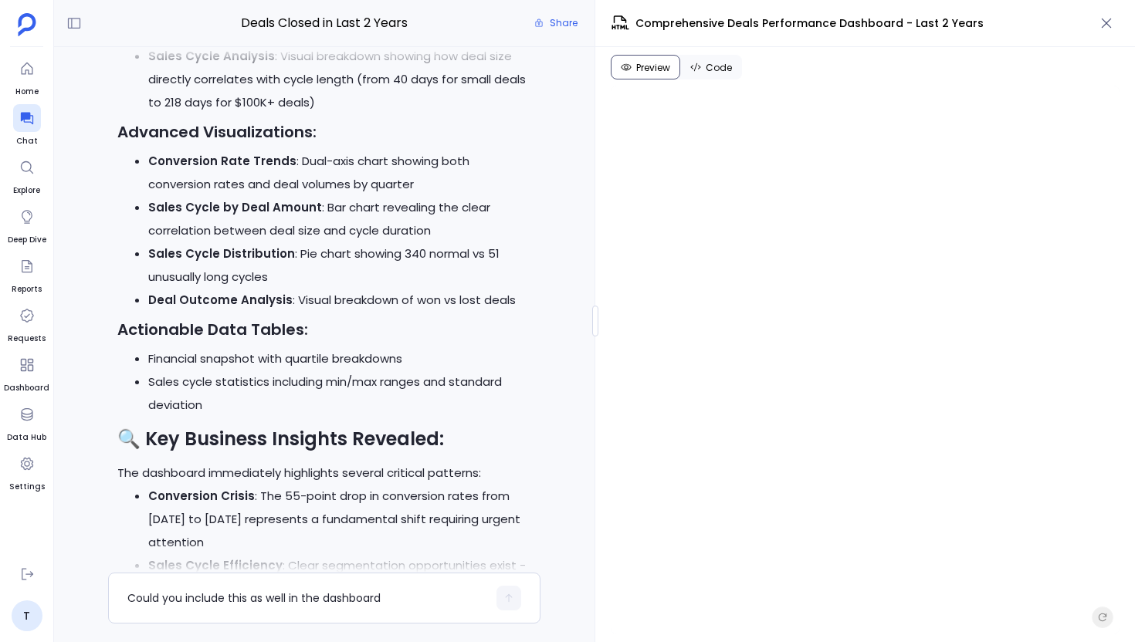
scroll to position [0, 0]
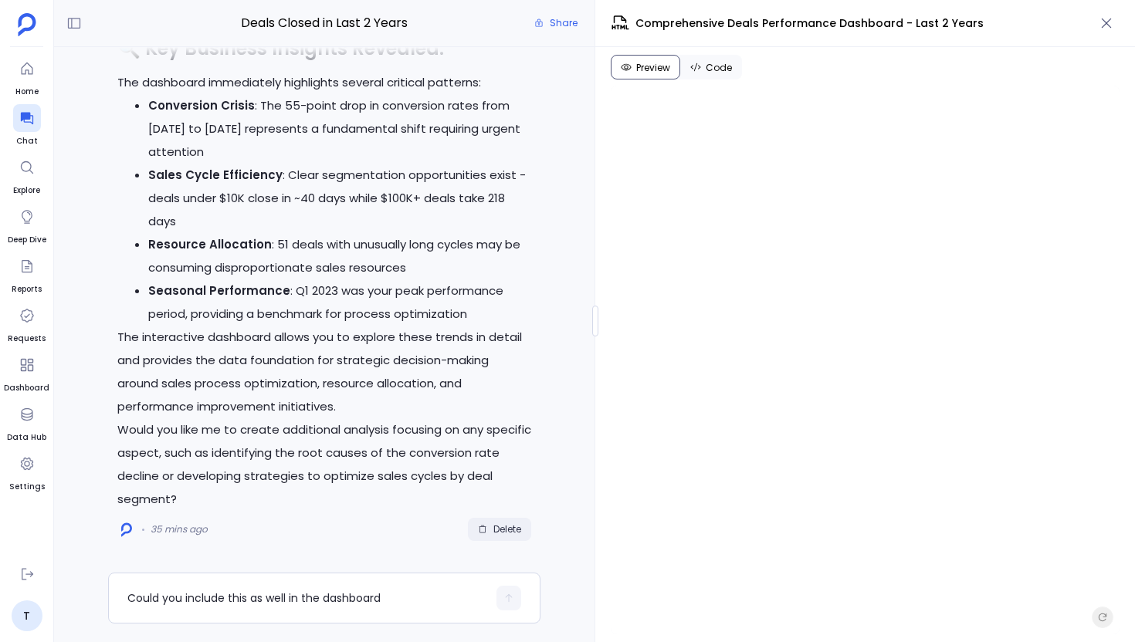
click at [502, 537] on button "Delete" at bounding box center [499, 529] width 63 height 23
click at [303, 594] on textarea "Could you include this as well in the dashboard" at bounding box center [307, 598] width 360 height 15
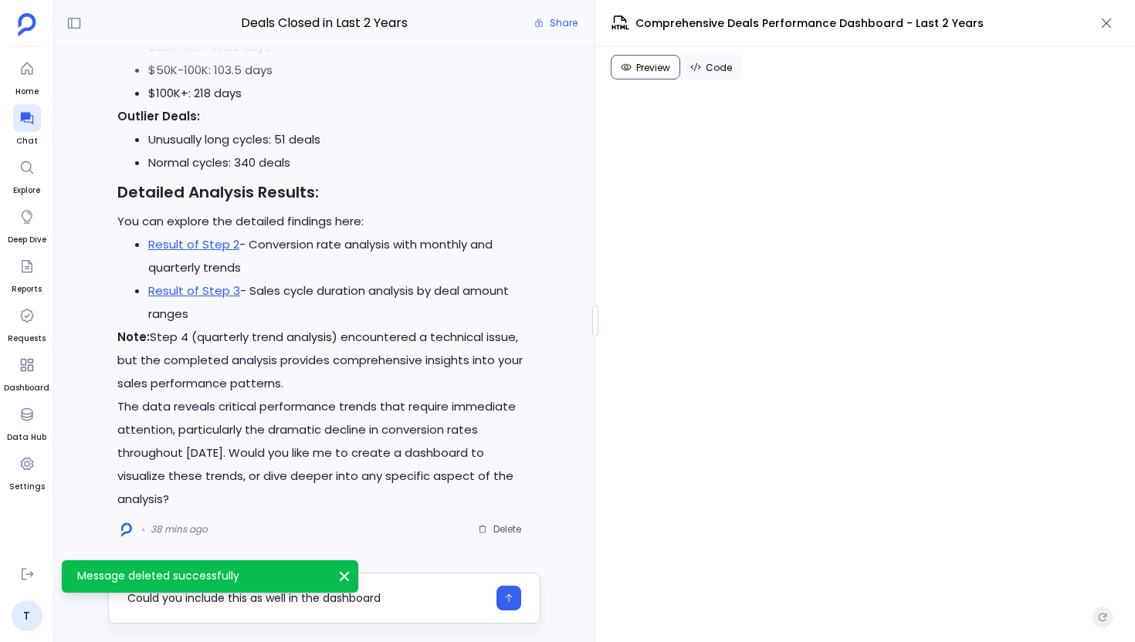
type textarea "Could you include this as well in the dashboard"
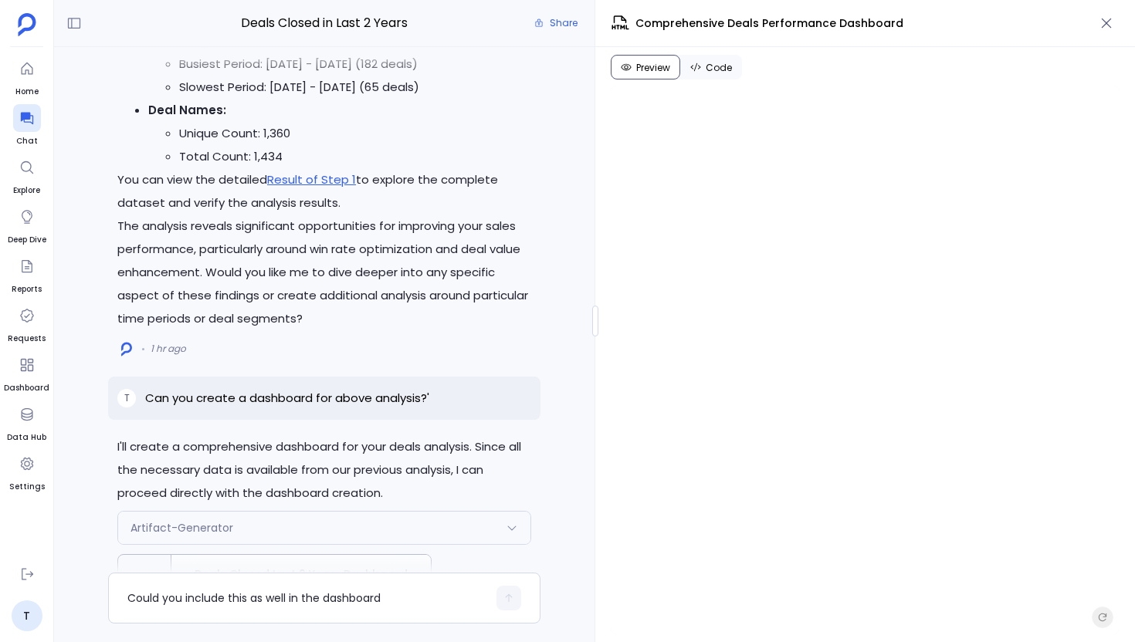
scroll to position [-7353, 0]
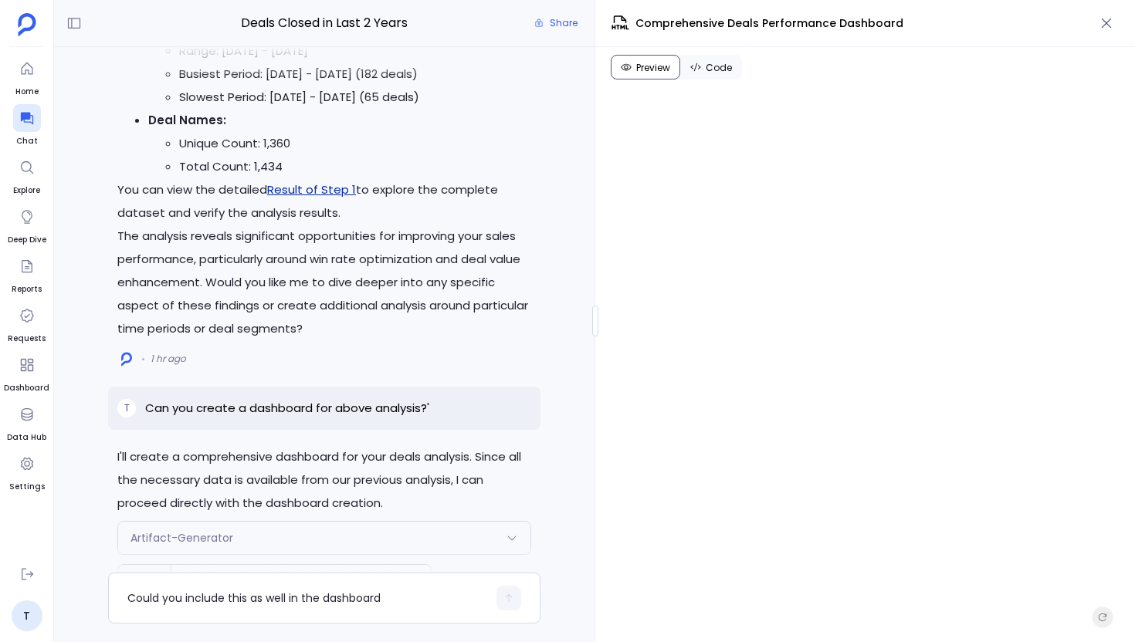
click at [291, 198] on link "Result of Step 1" at bounding box center [311, 189] width 89 height 16
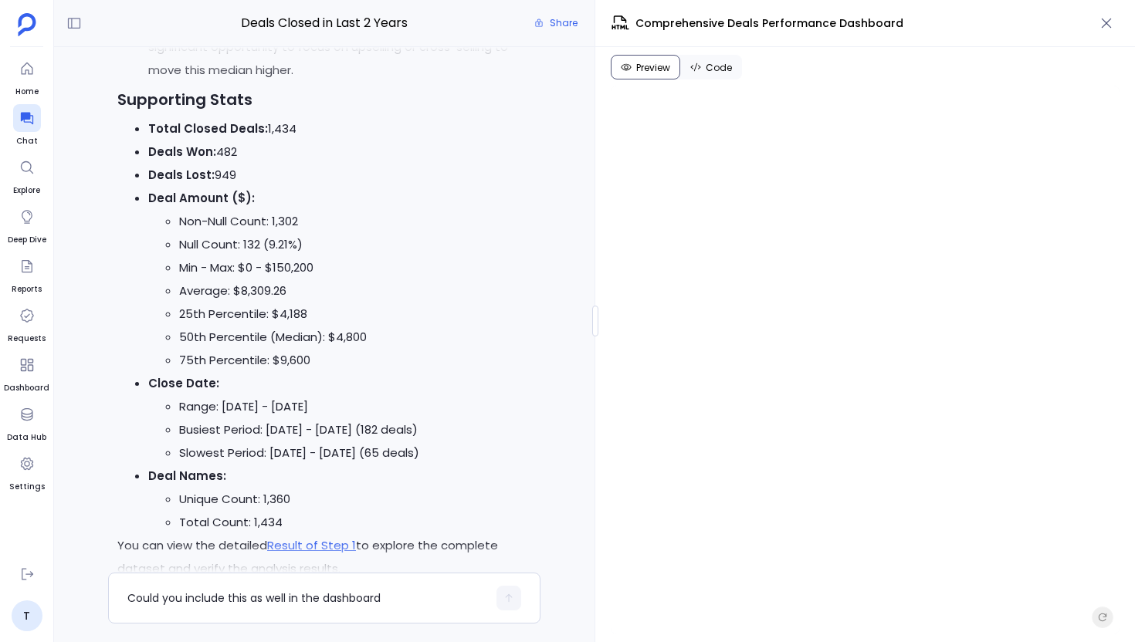
scroll to position [-7759, 0]
